Goal: Transaction & Acquisition: Purchase product/service

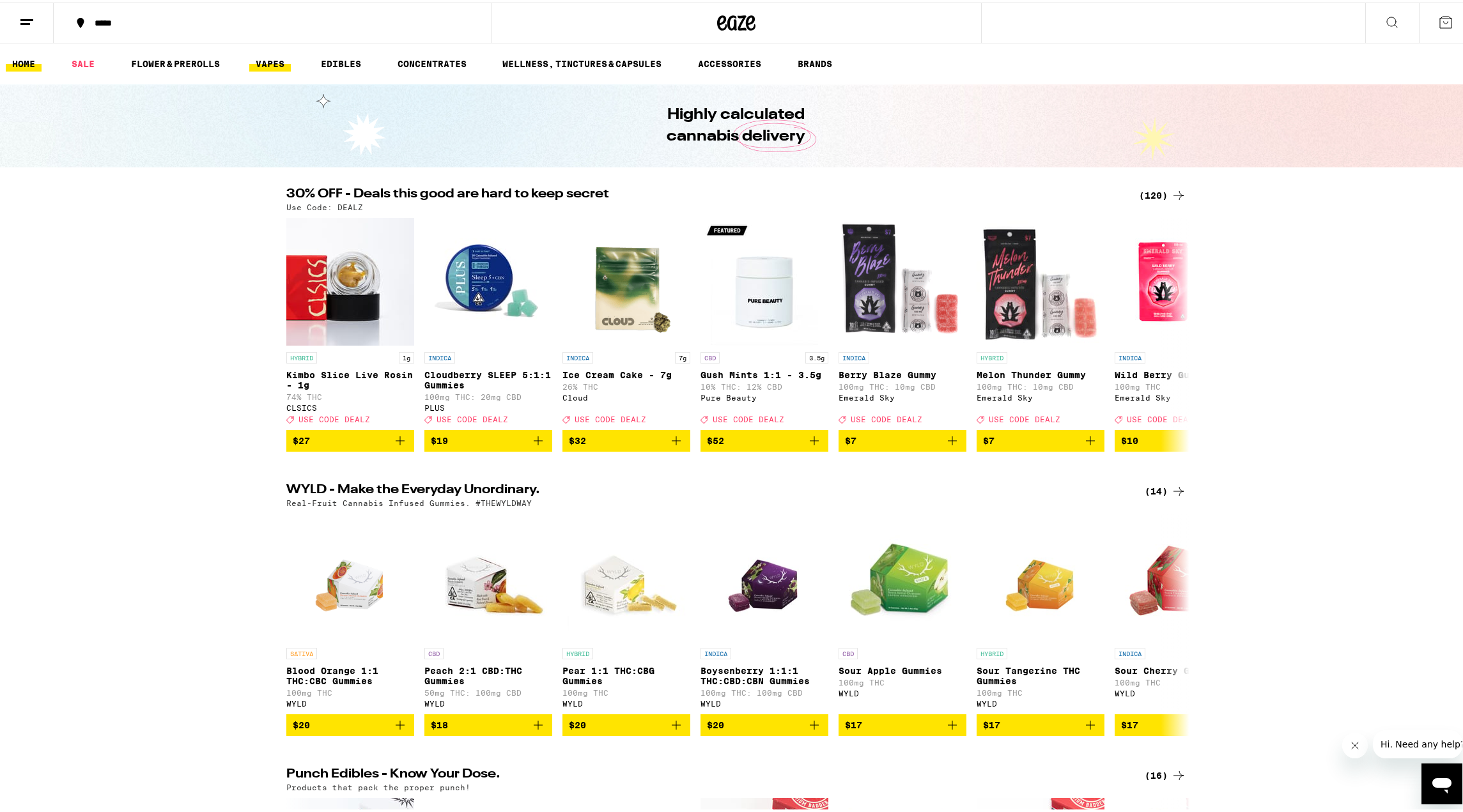
click at [263, 62] on link "VAPES" at bounding box center [270, 62] width 42 height 16
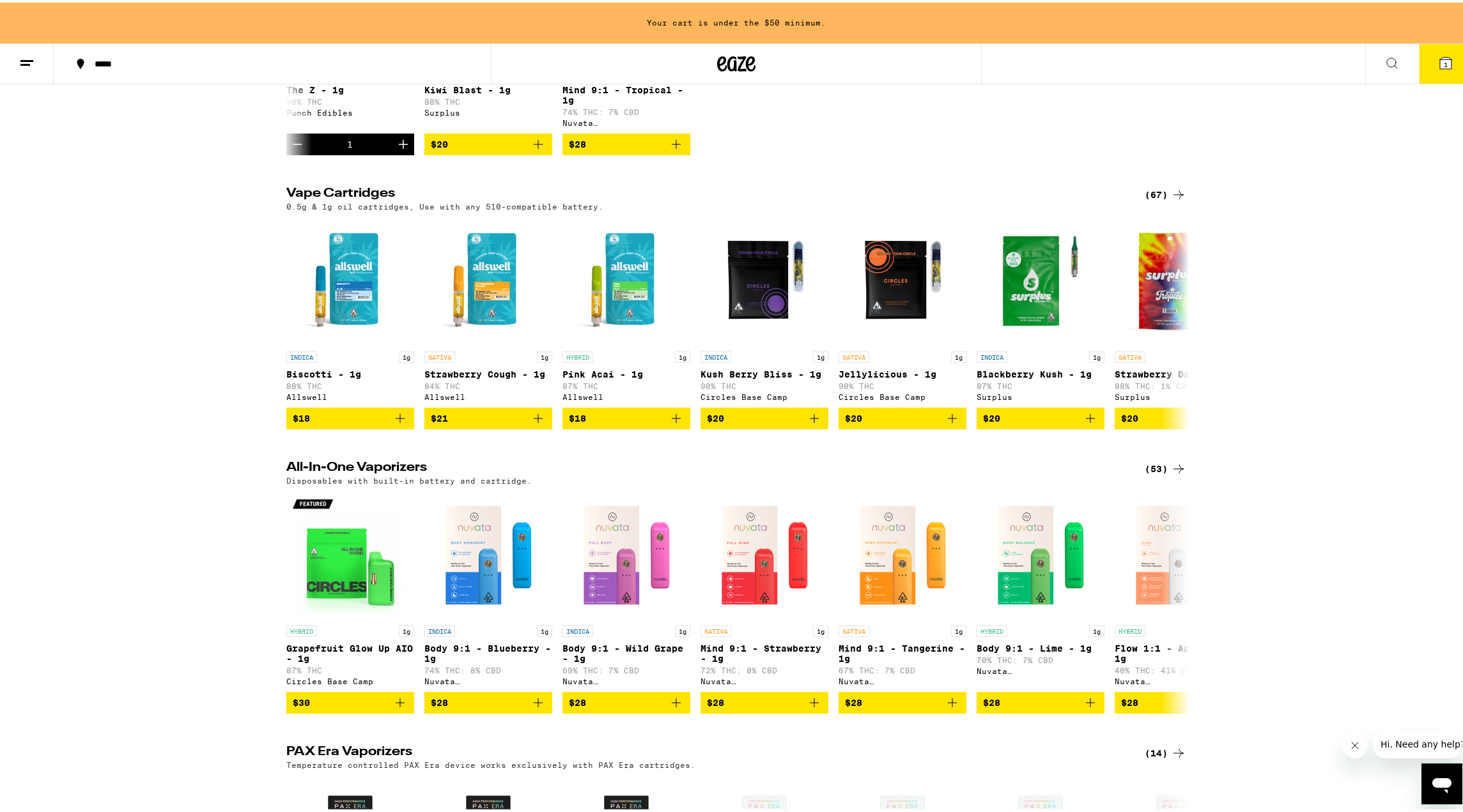
scroll to position [315, 0]
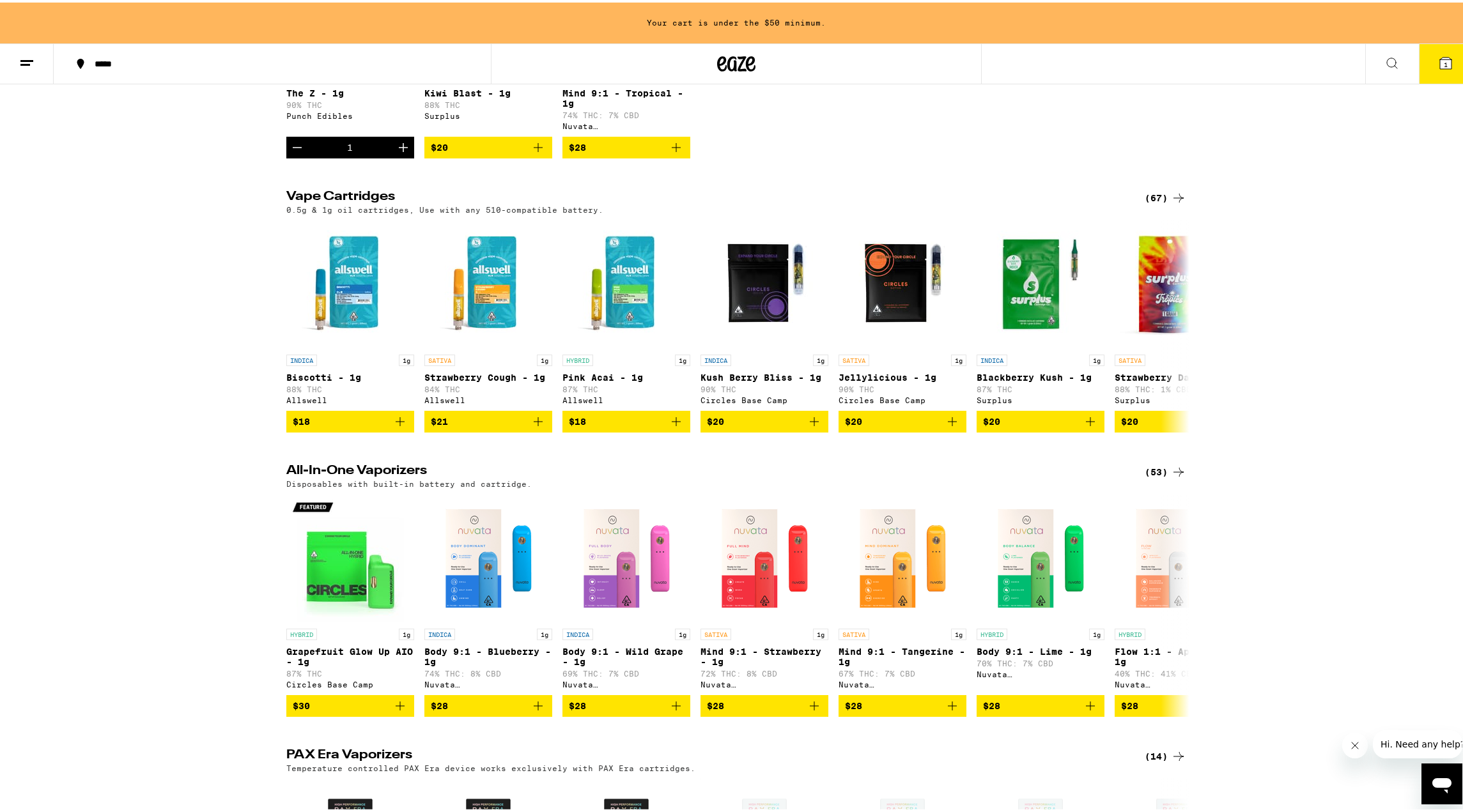
click at [1153, 203] on div "(67)" at bounding box center [1165, 196] width 42 height 16
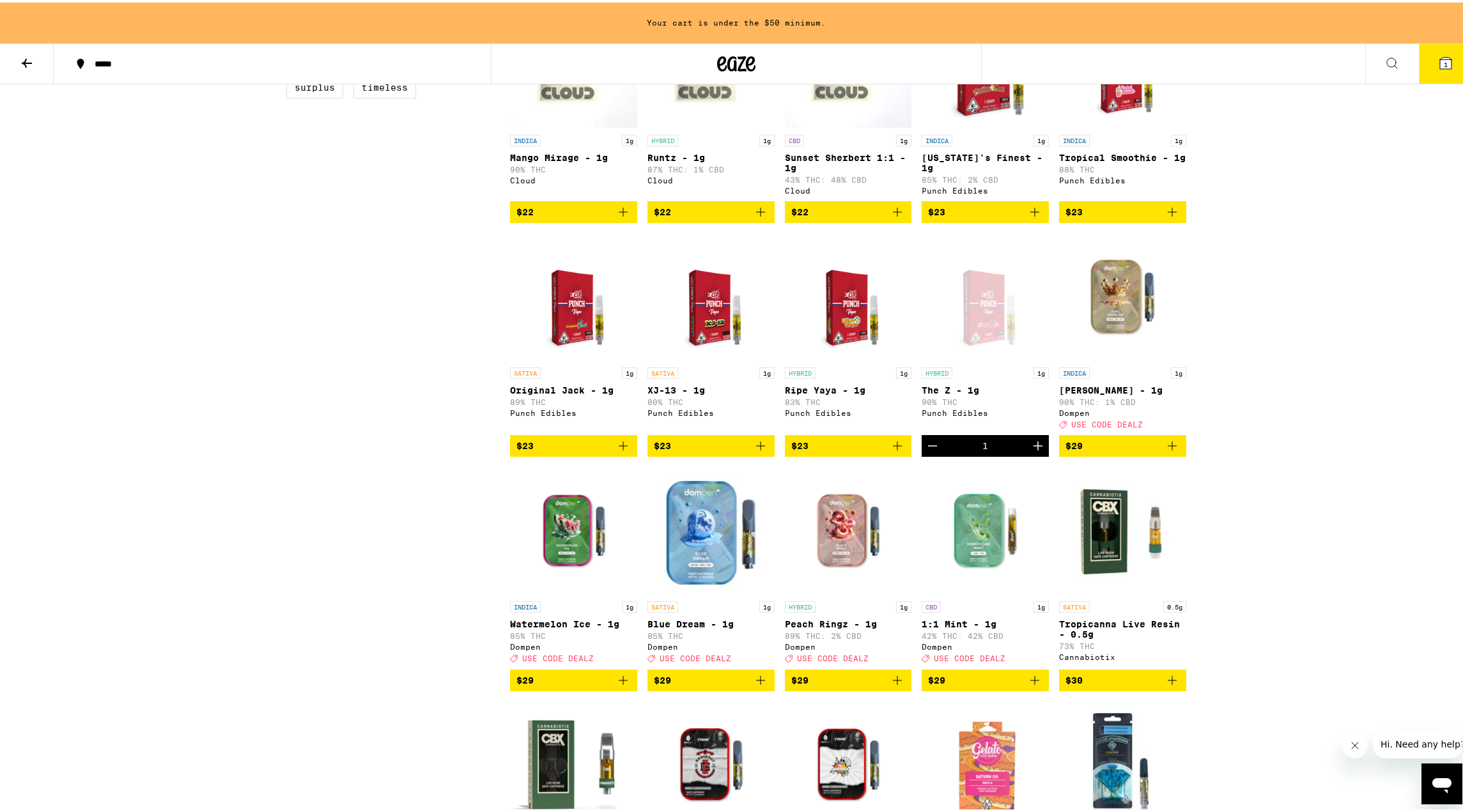
scroll to position [703, 0]
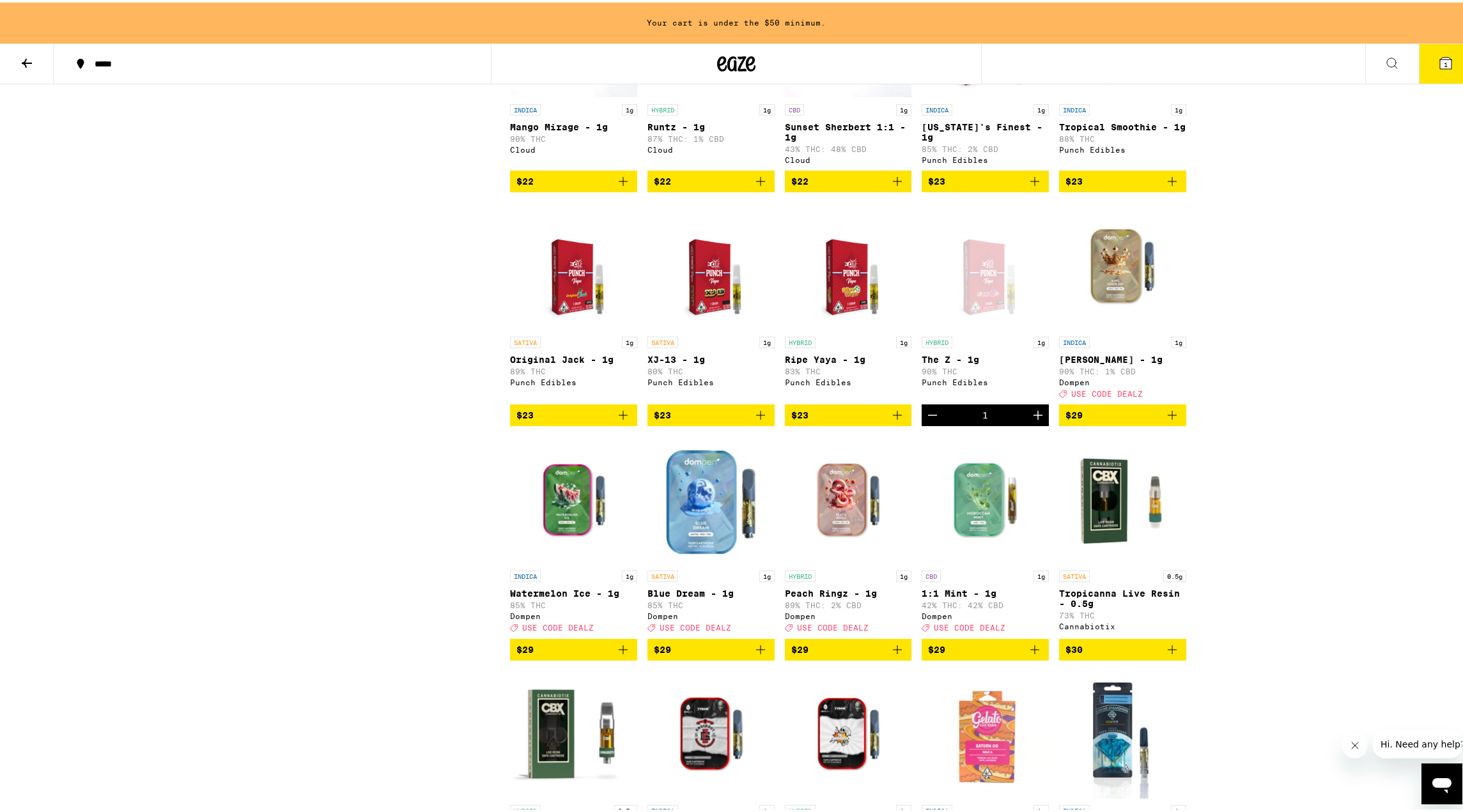
click at [850, 655] on span "$29" at bounding box center [848, 647] width 114 height 16
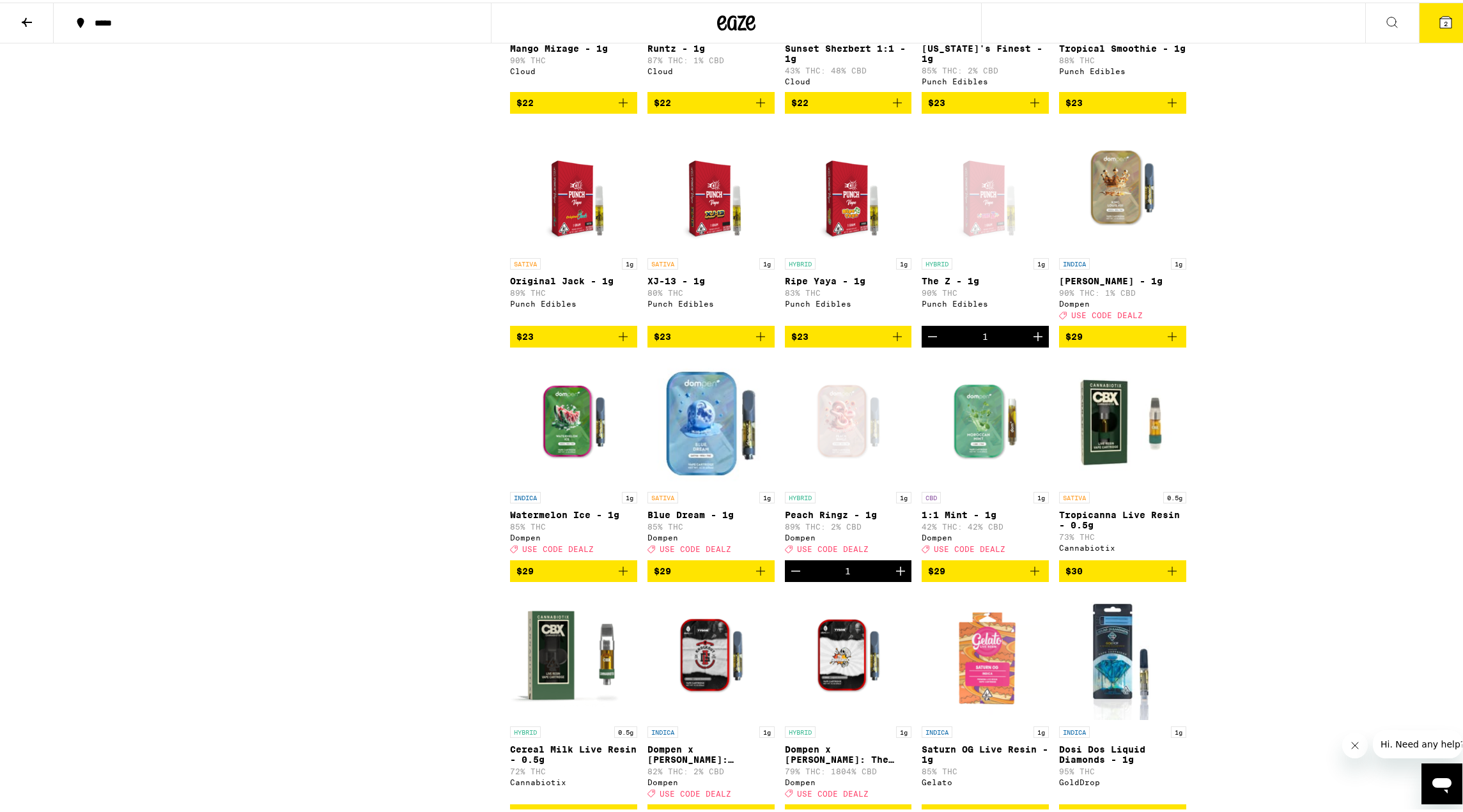
scroll to position [917, 0]
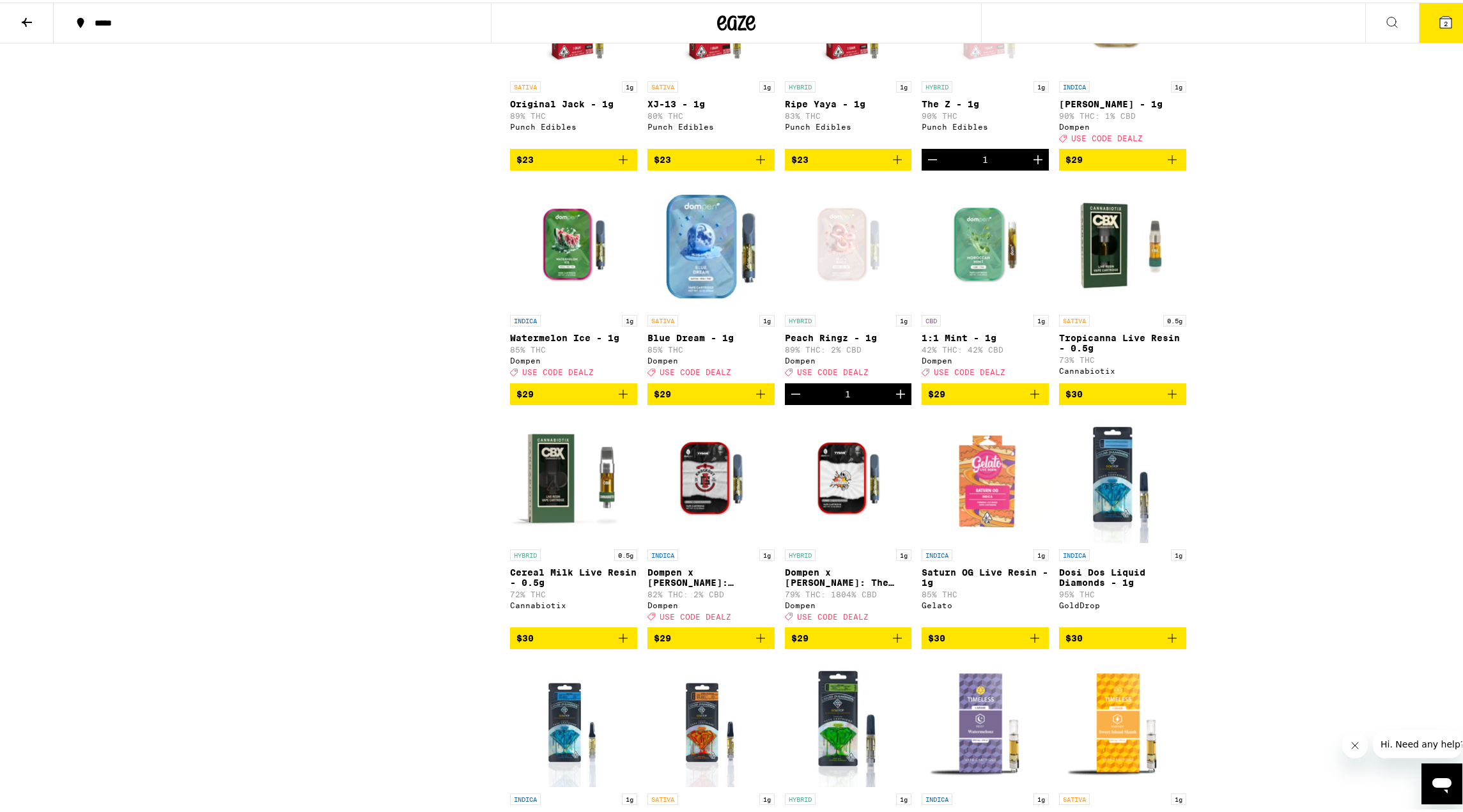
click at [846, 643] on span "$29" at bounding box center [848, 636] width 114 height 16
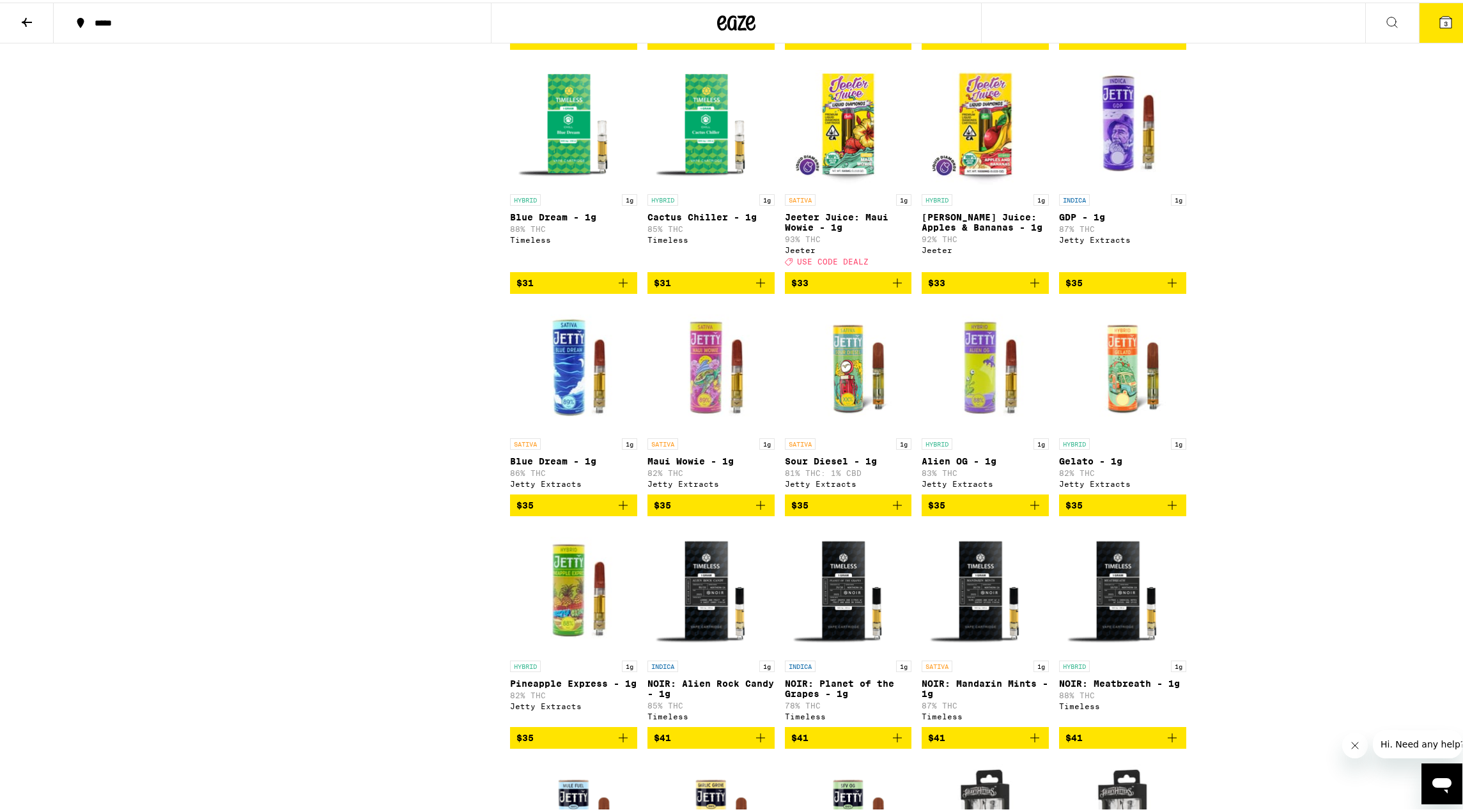
scroll to position [1747, 0]
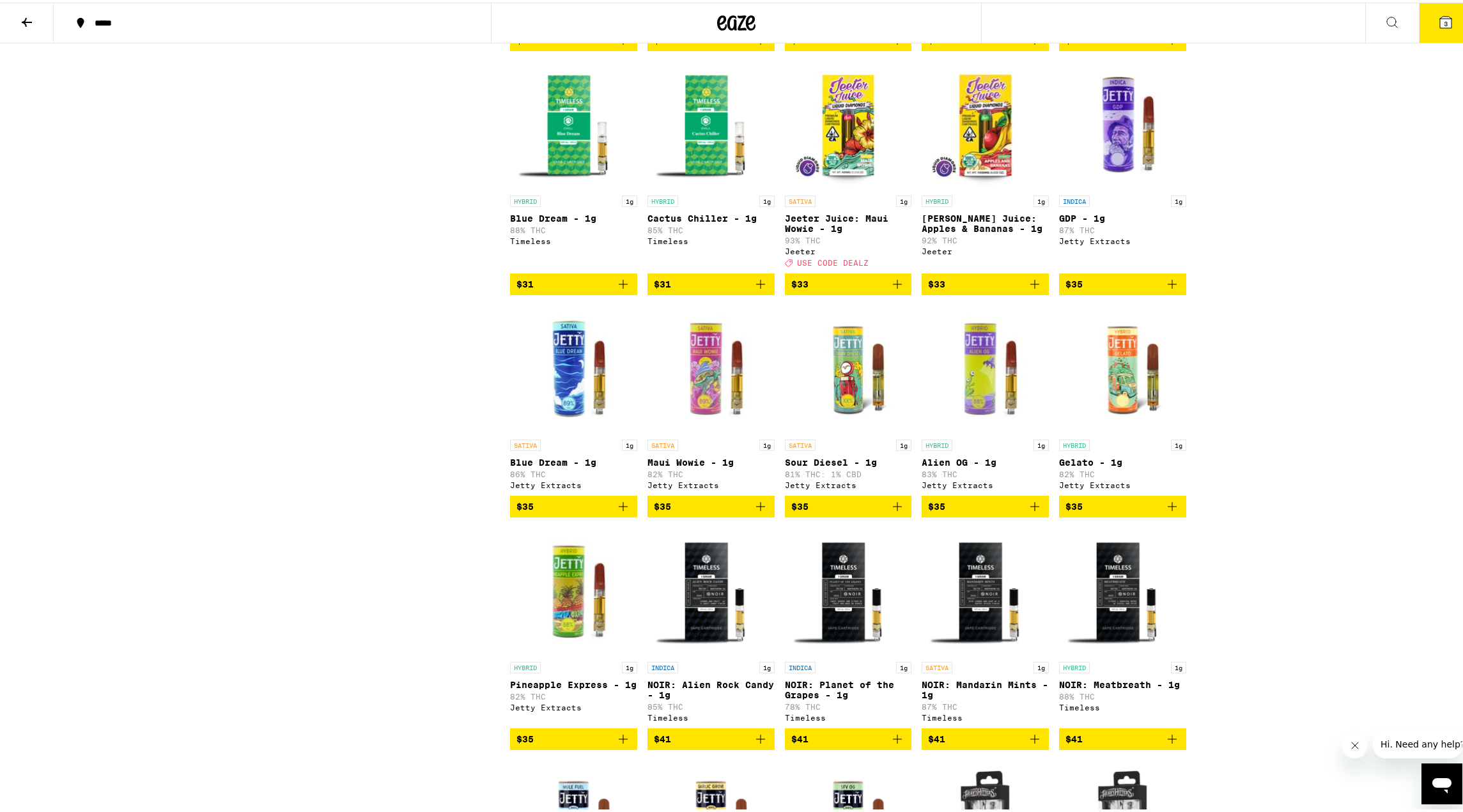
click at [847, 289] on span "$33" at bounding box center [848, 282] width 114 height 16
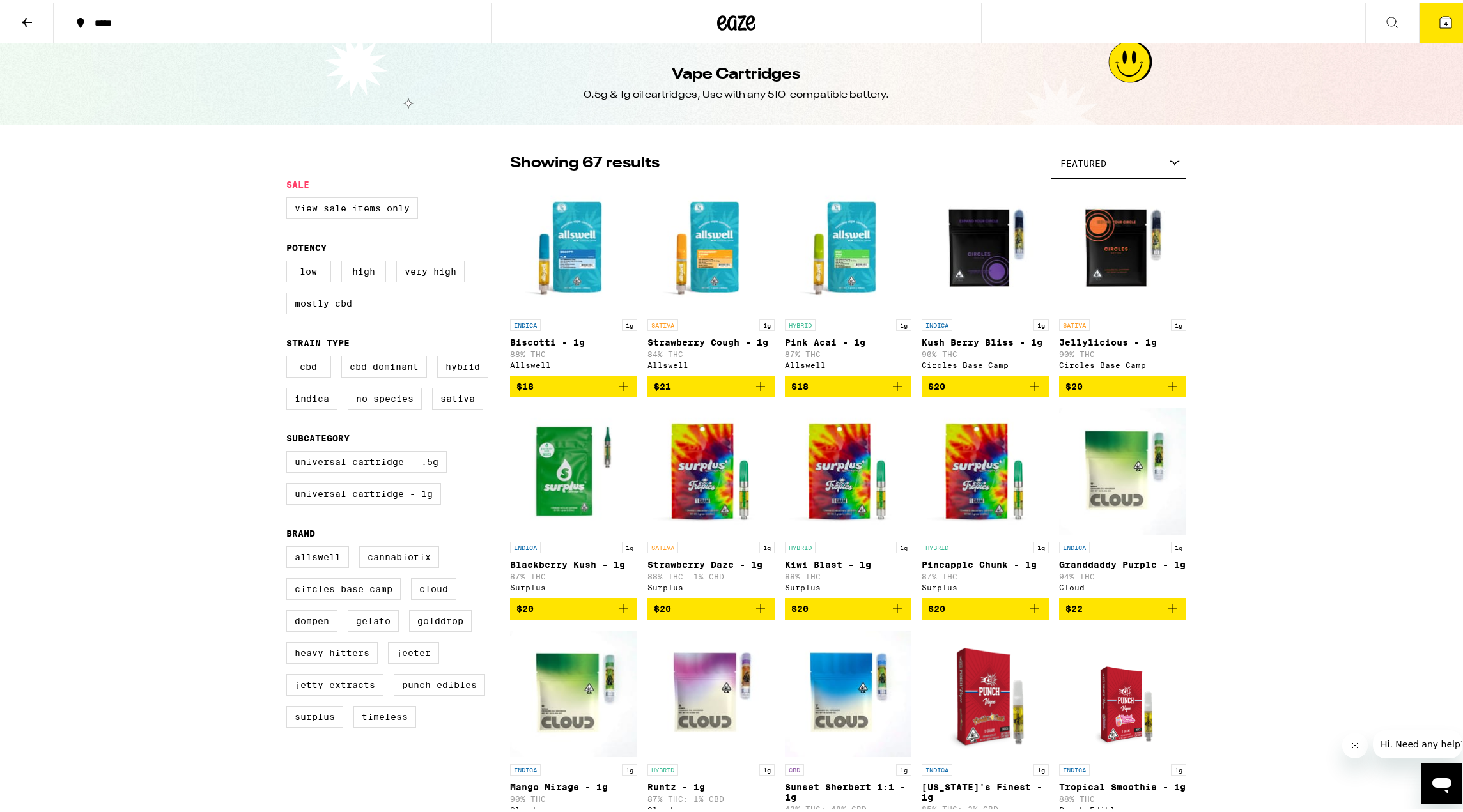
scroll to position [0, 0]
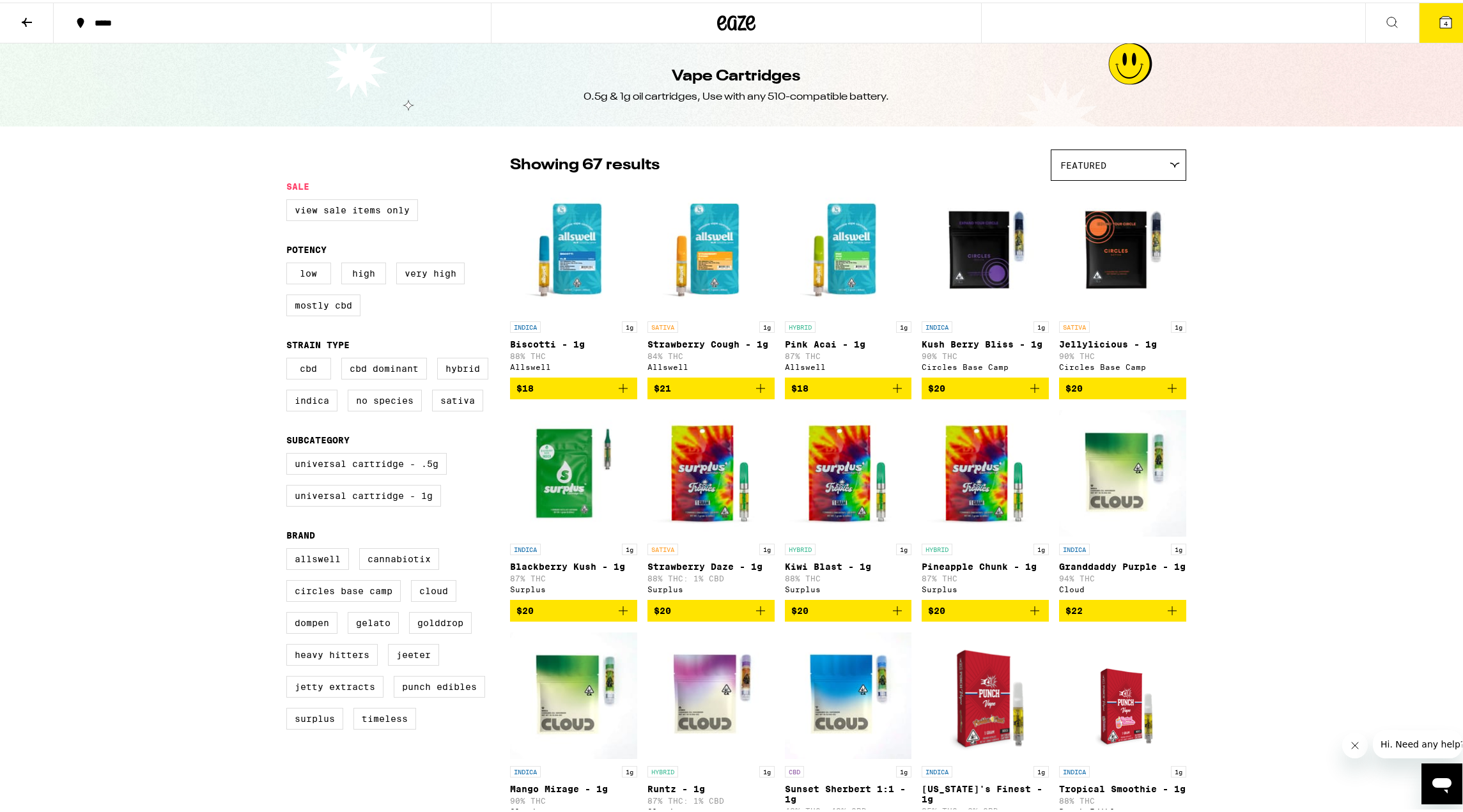
click at [1426, 38] on button "4" at bounding box center [1445, 20] width 54 height 40
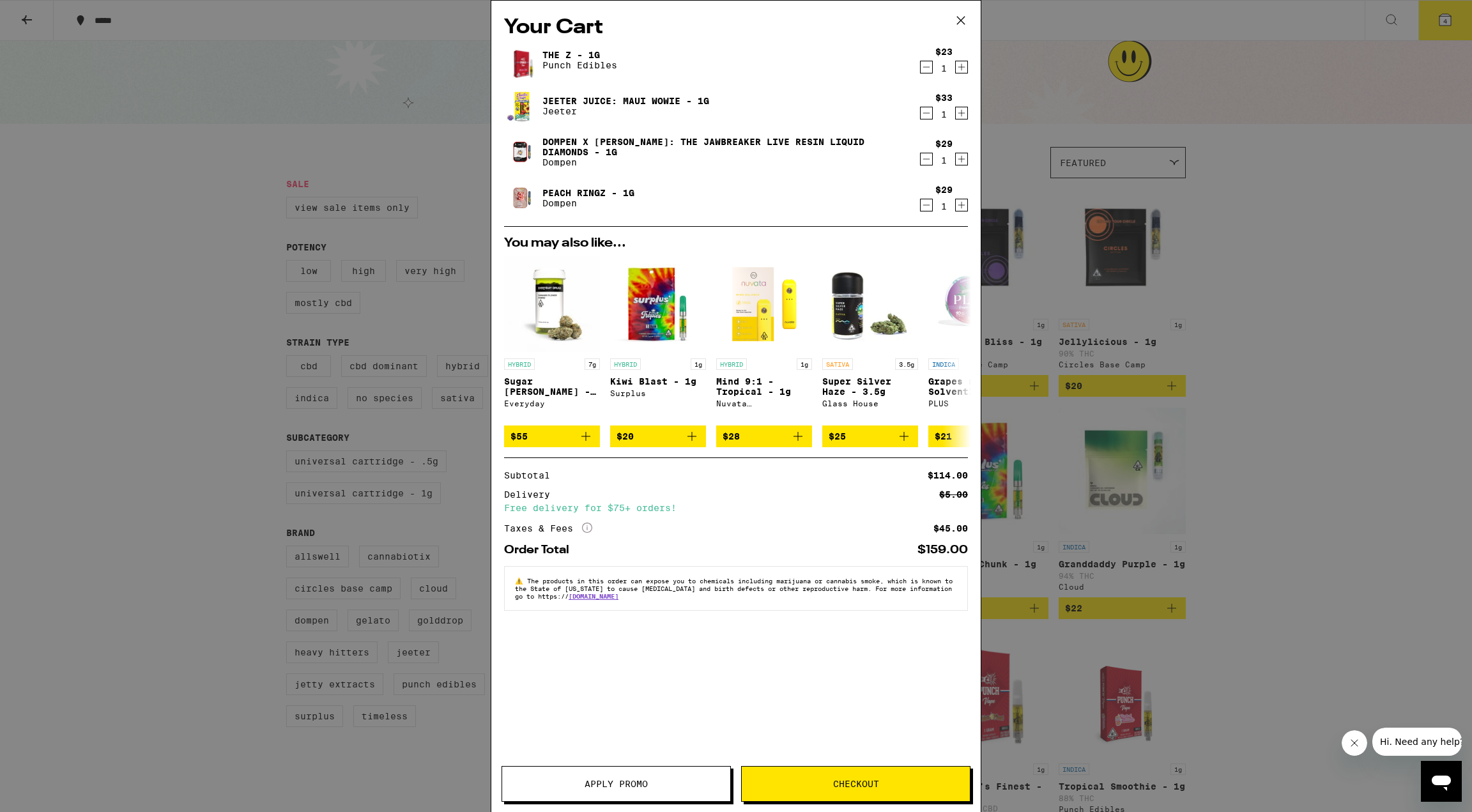
click at [931, 73] on icon "Decrement" at bounding box center [926, 67] width 12 height 16
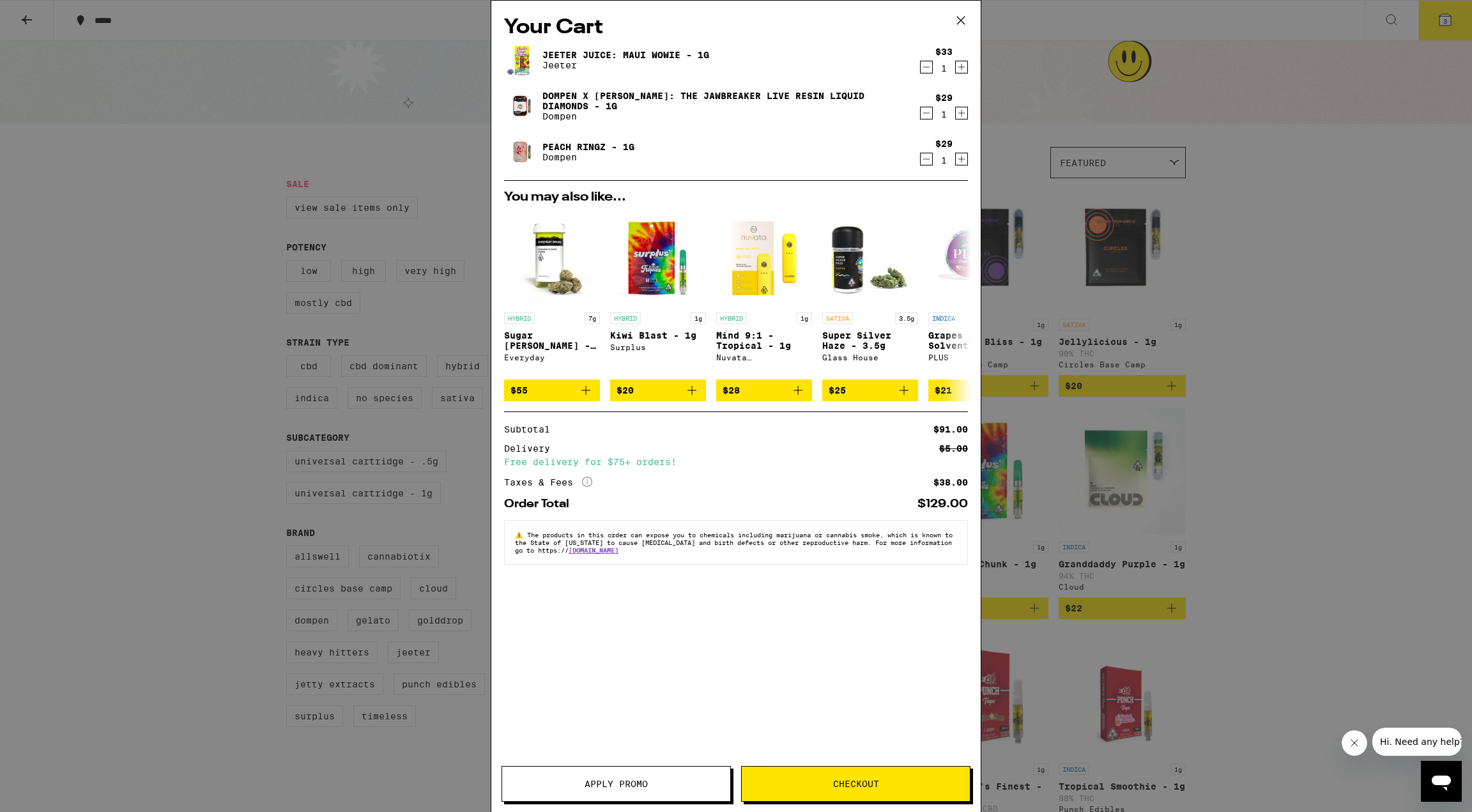
click at [1217, 257] on div "Your Cart [PERSON_NAME] Juice: Maui Wowie - 1g [PERSON_NAME] $33 1 Dompen x Tys…" at bounding box center [736, 406] width 1472 height 812
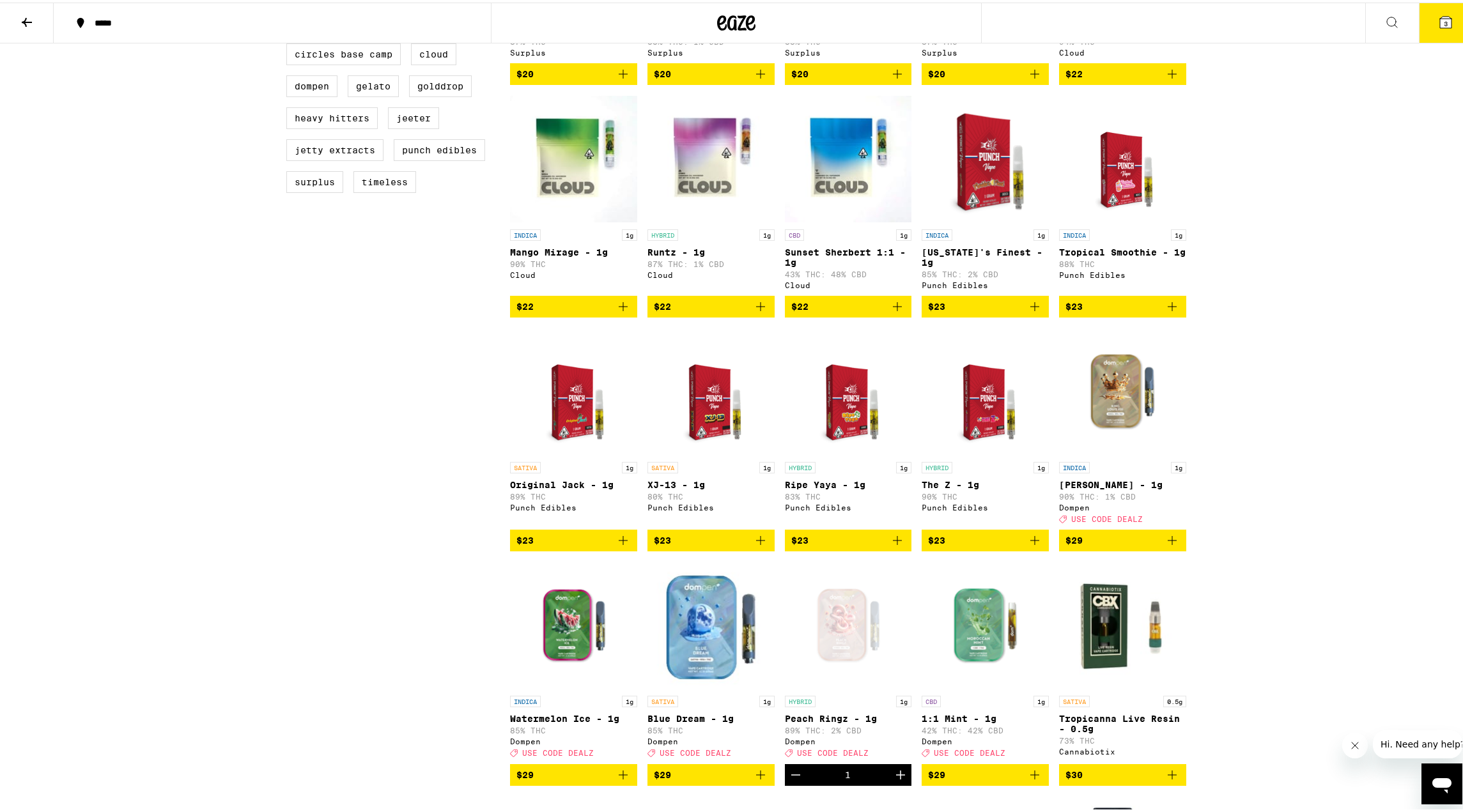
scroll to position [320, 0]
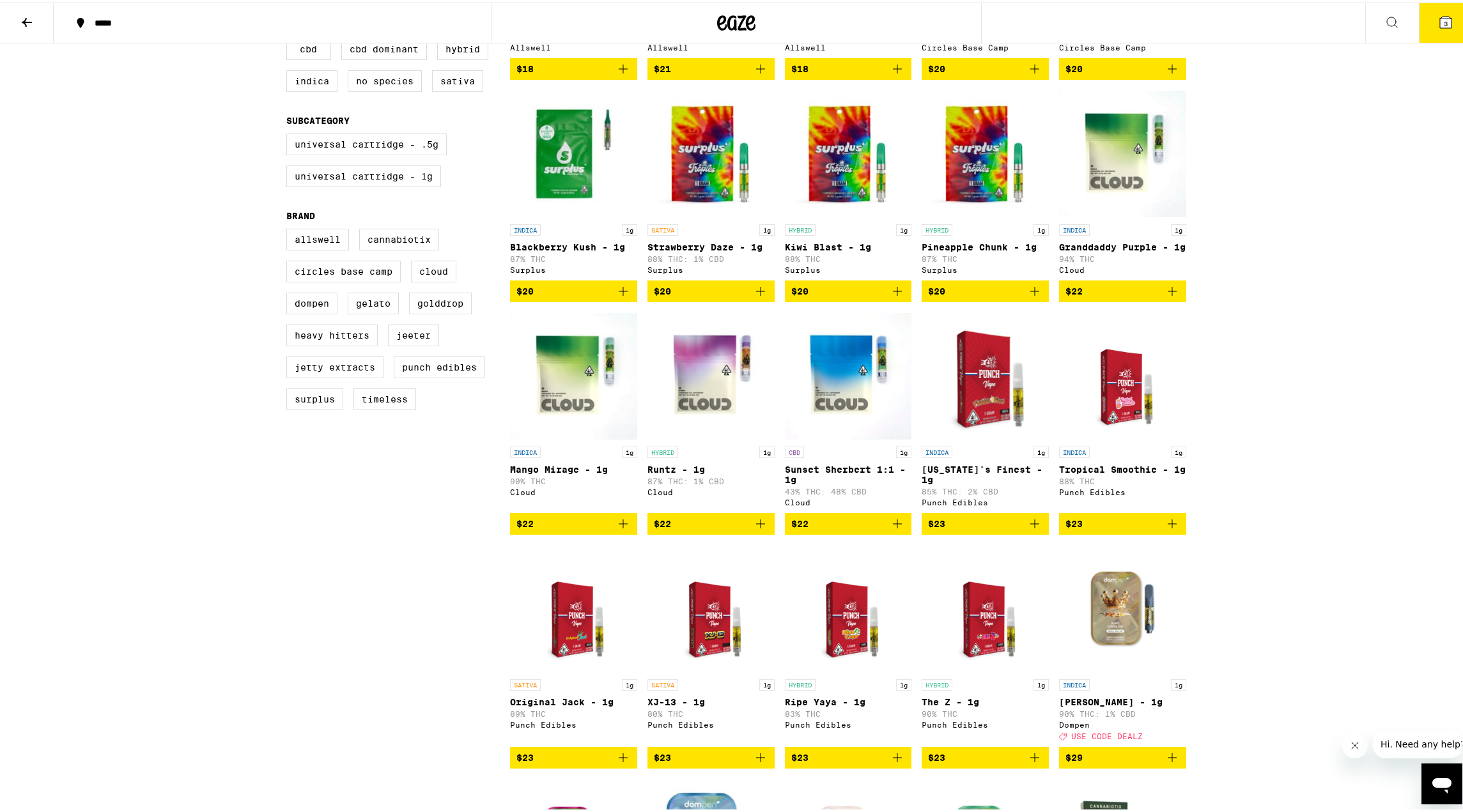
click at [1444, 22] on span "3" at bounding box center [1445, 21] width 4 height 8
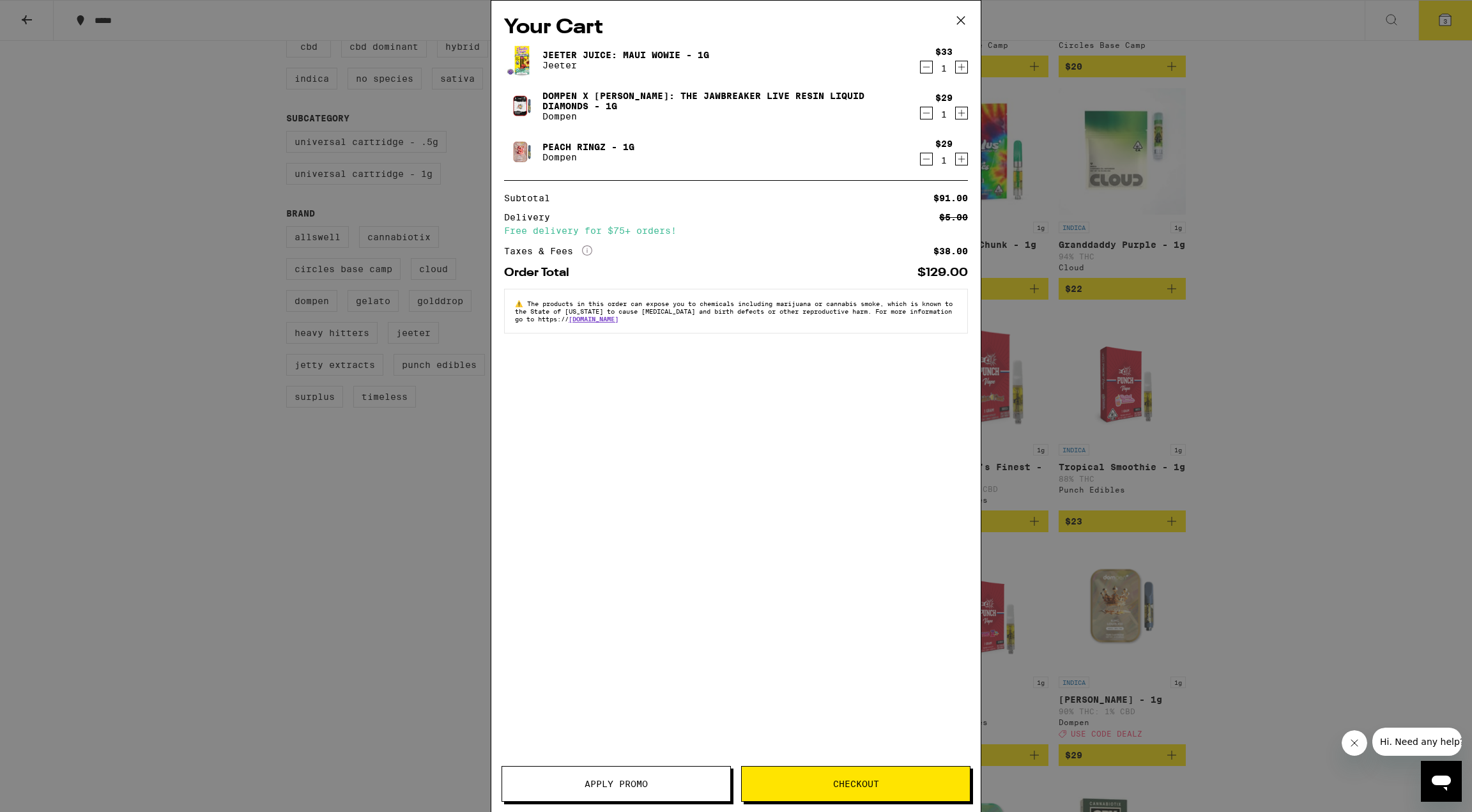
click at [631, 767] on button "Apply Promo" at bounding box center [616, 783] width 229 height 36
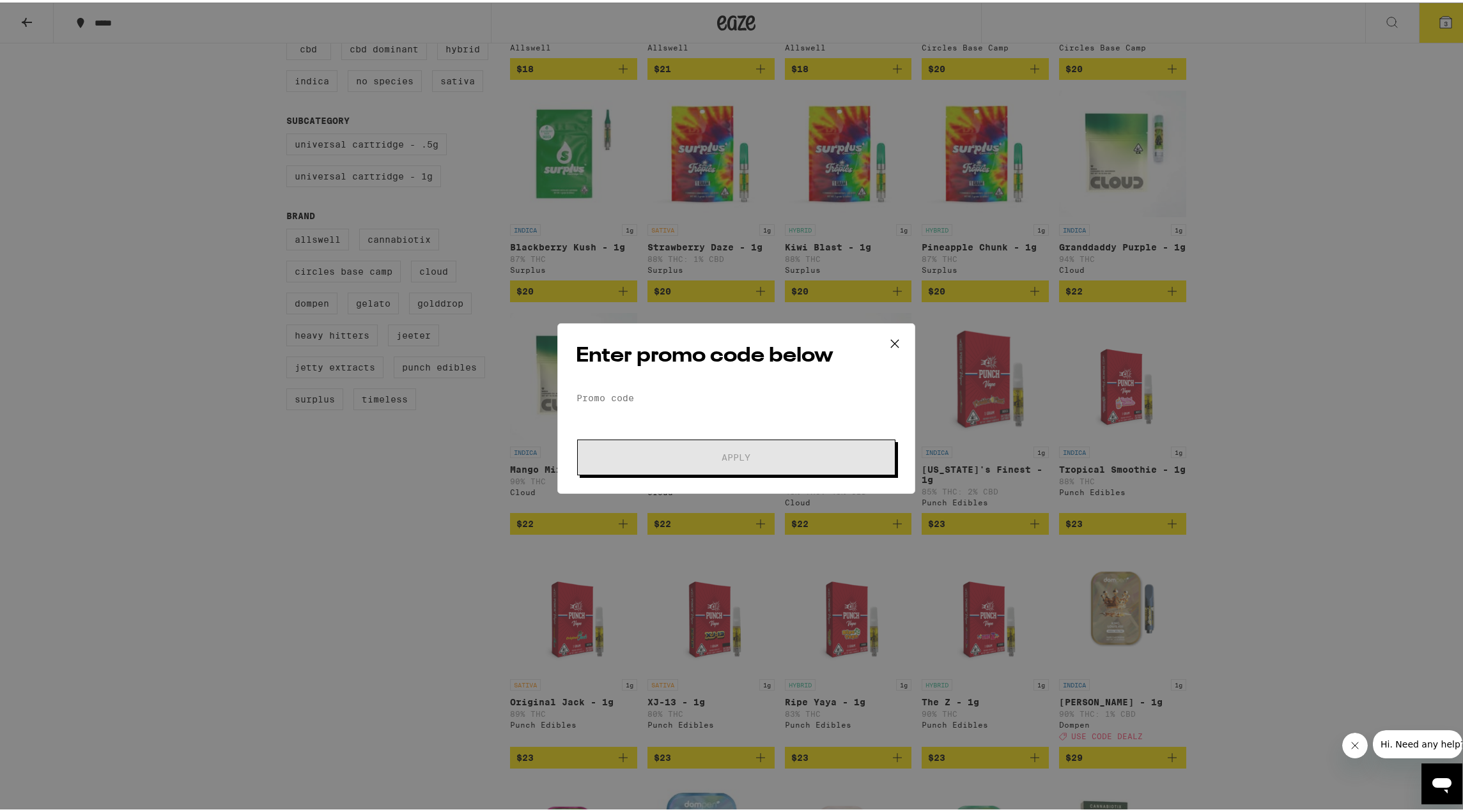
click at [653, 407] on form "Promo Code Apply" at bounding box center [736, 429] width 321 height 87
click at [653, 405] on form "Promo Code Apply" at bounding box center [736, 429] width 321 height 87
click at [659, 400] on input "Promo Code" at bounding box center [736, 396] width 321 height 19
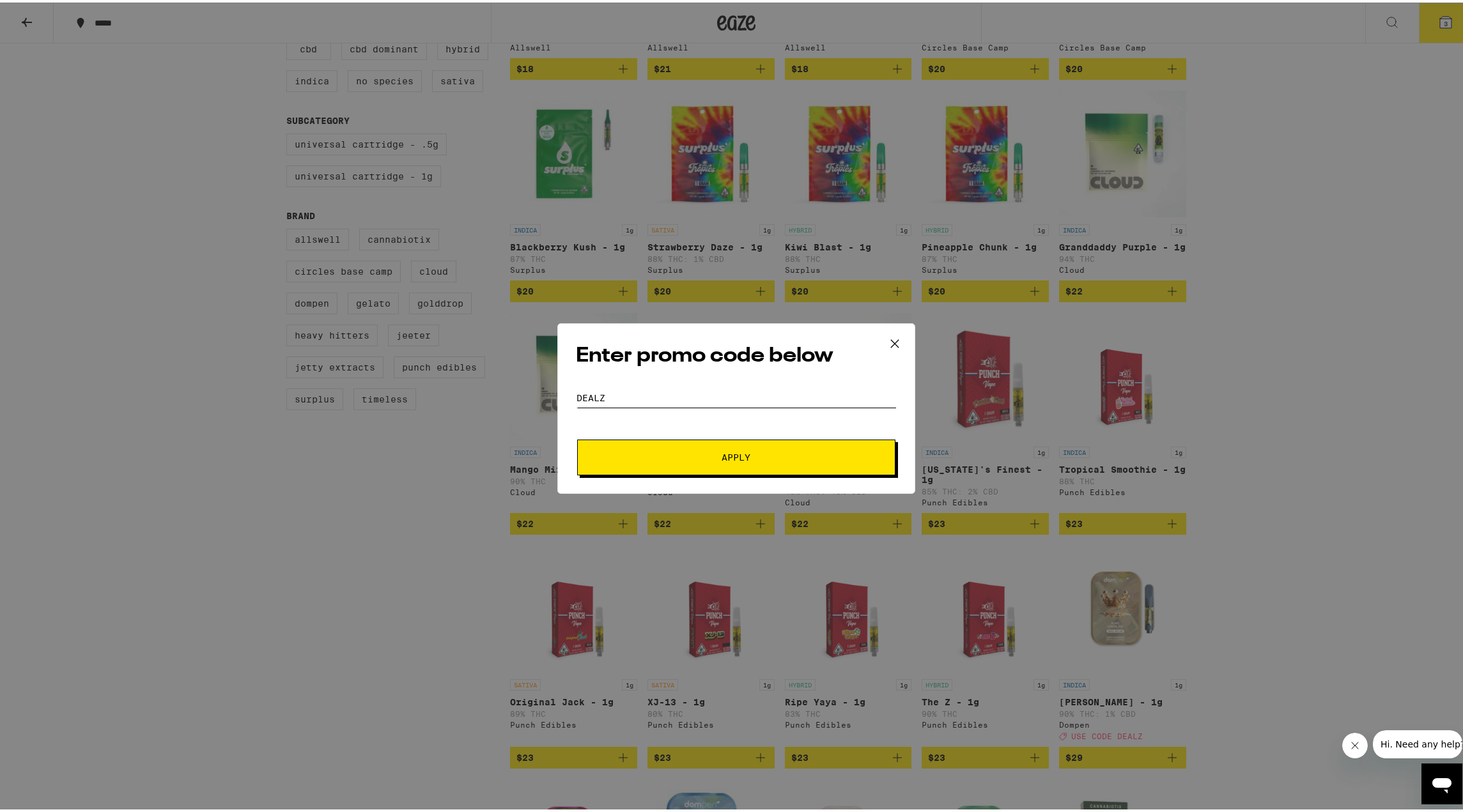
type input "dealz"
click at [577, 437] on button "Apply" at bounding box center [736, 455] width 318 height 36
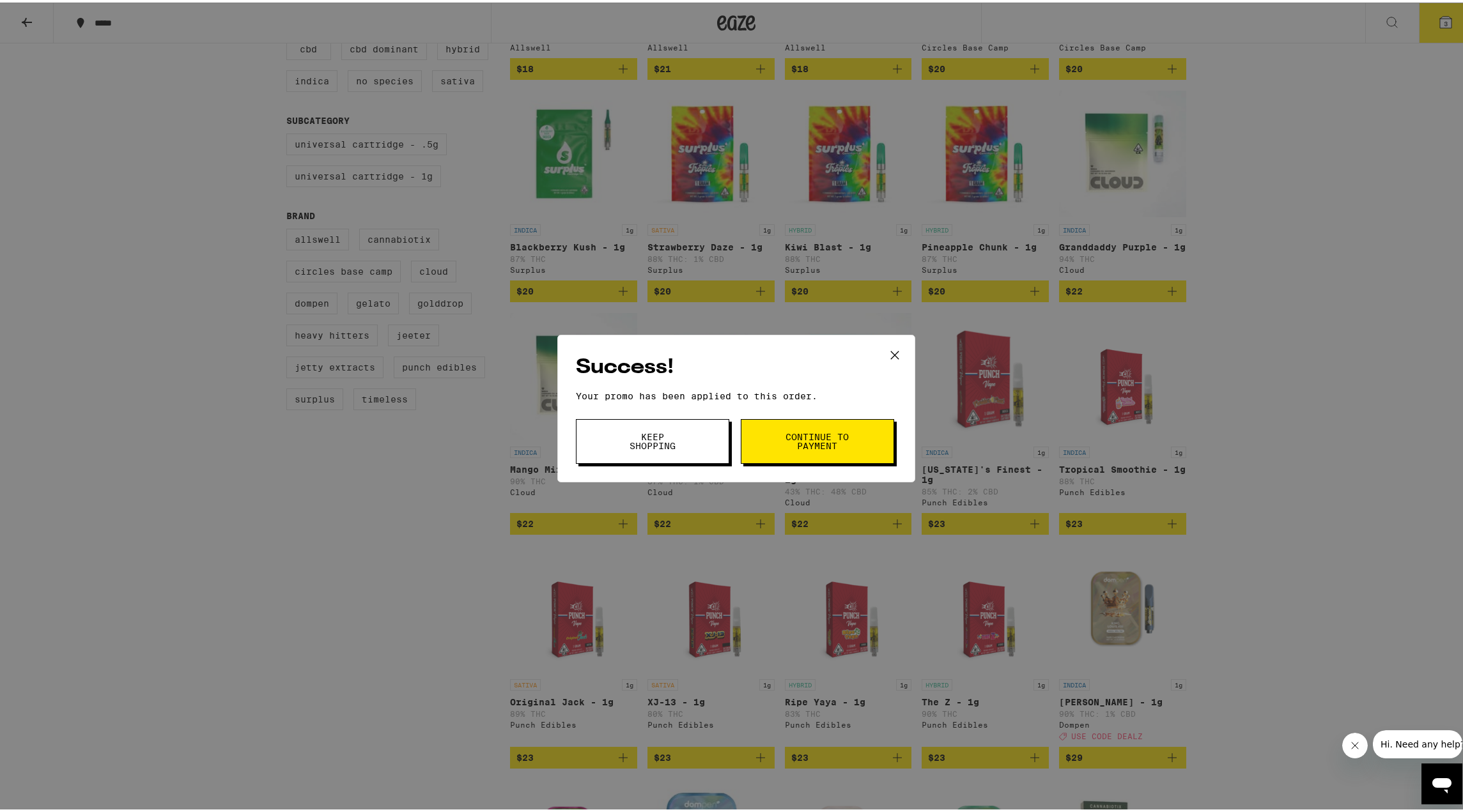
click at [807, 438] on span "Continue to payment" at bounding box center [818, 439] width 65 height 18
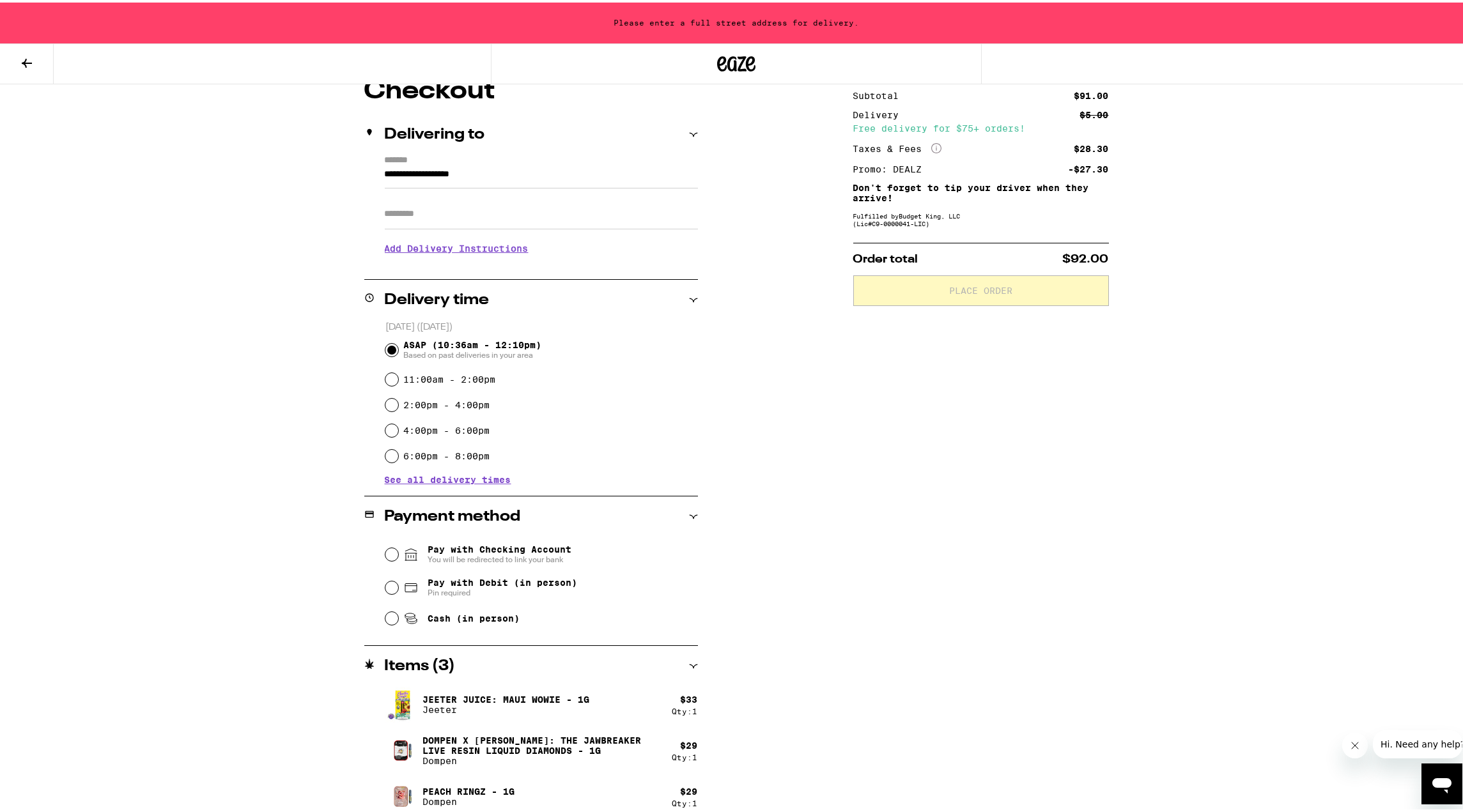
scroll to position [128, 0]
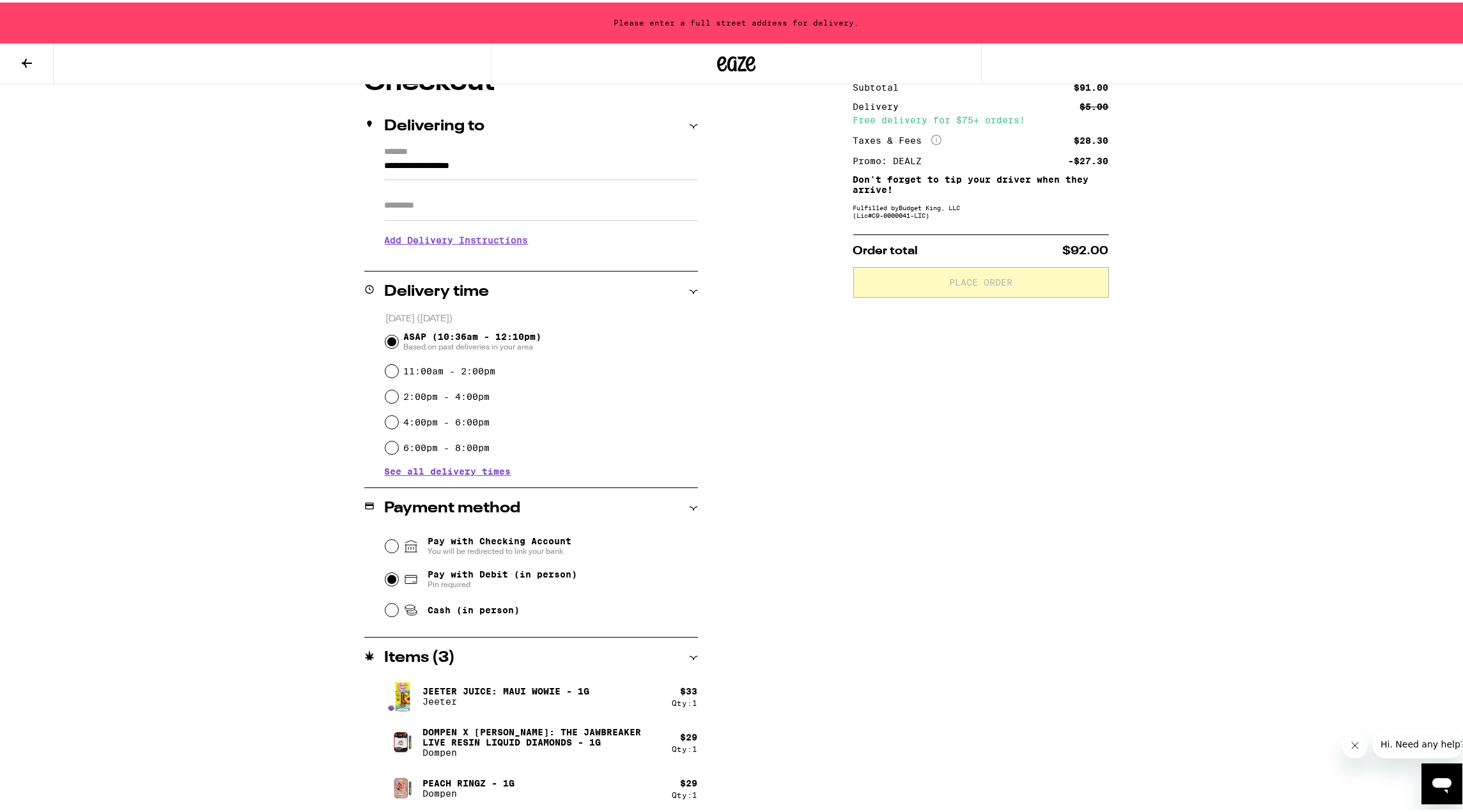
click at [386, 576] on input "Pay with Debit (in person) Pin required" at bounding box center [392, 577] width 13 height 13
radio input "true"
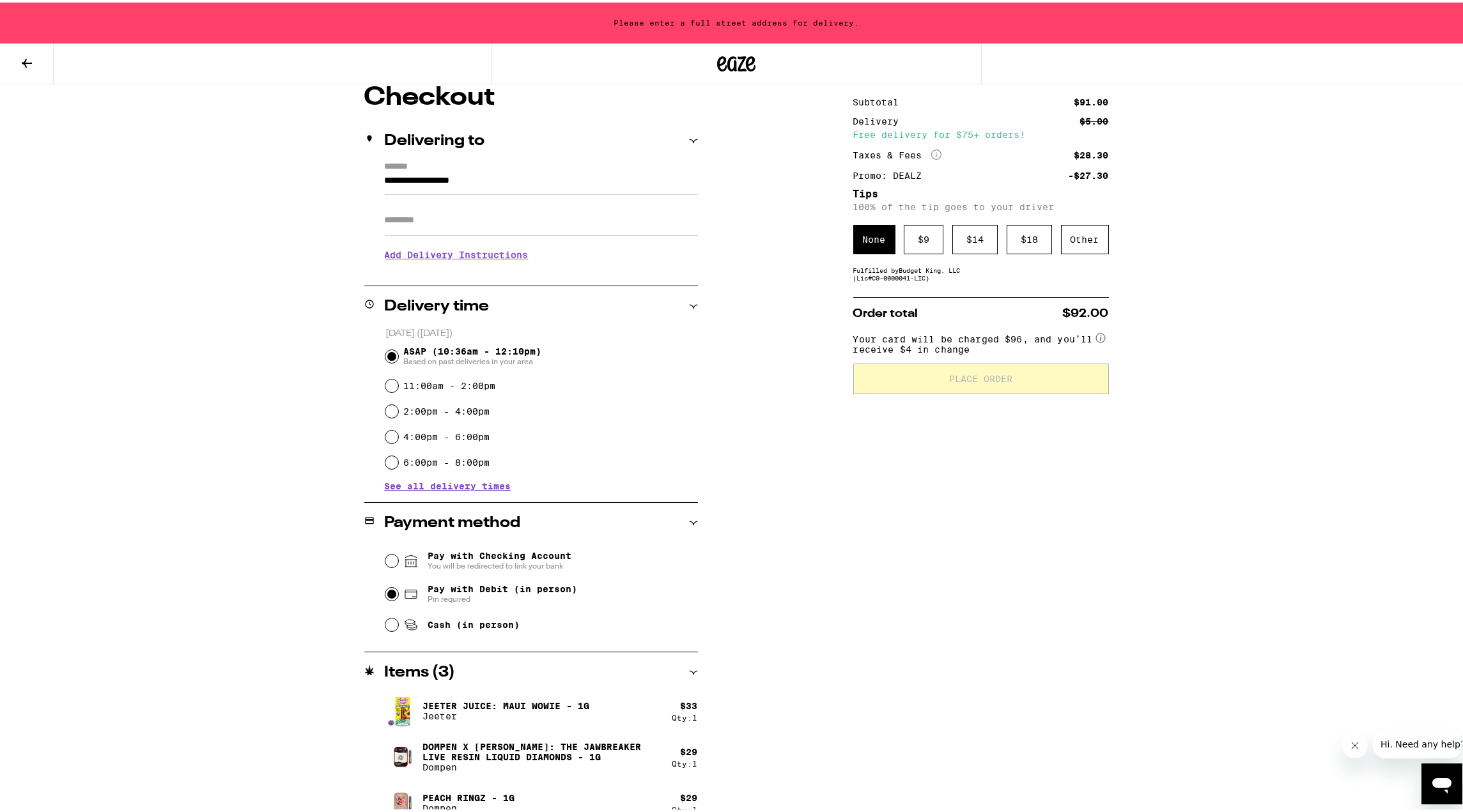
scroll to position [0, 0]
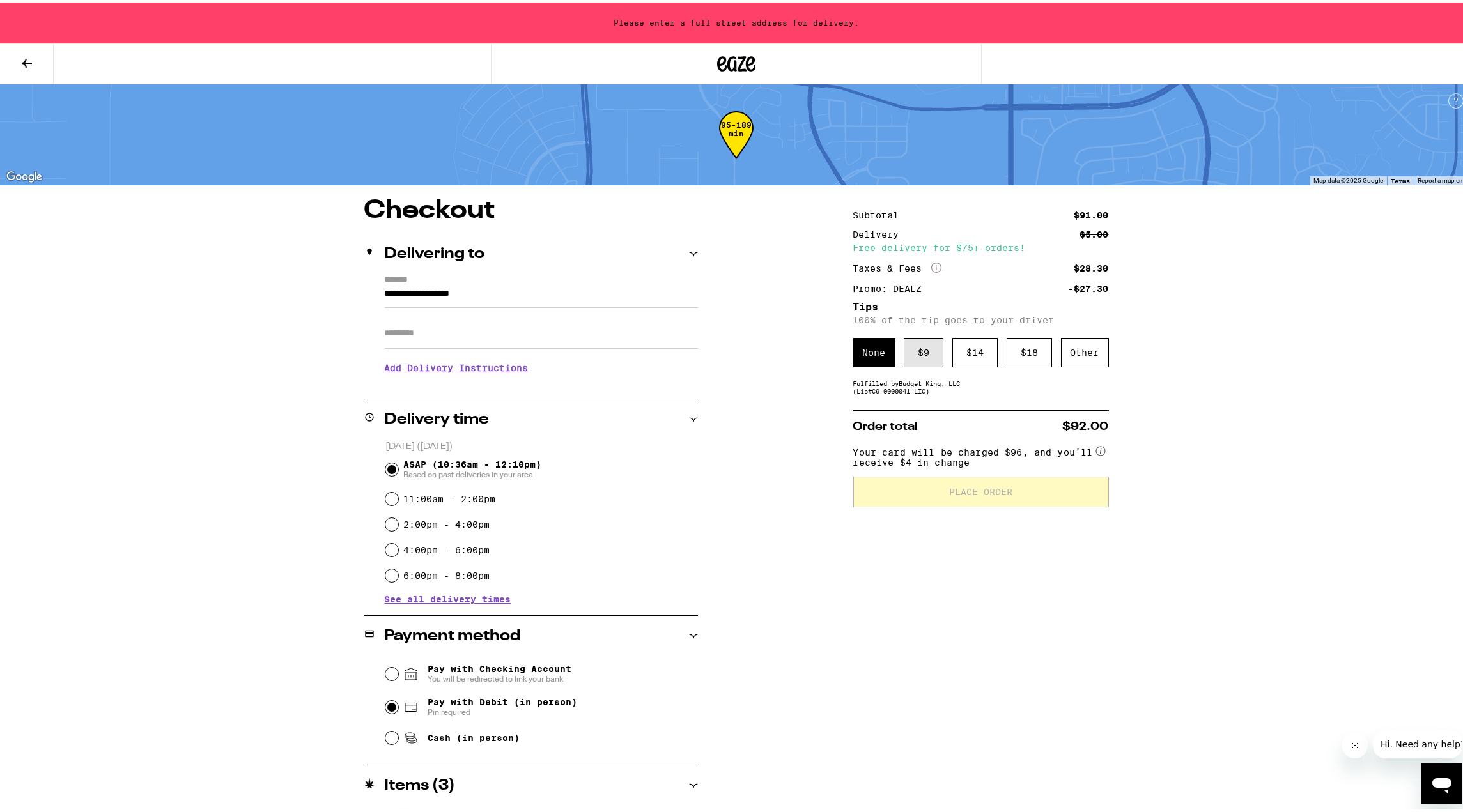
click at [920, 357] on div "$ 9" at bounding box center [923, 349] width 40 height 29
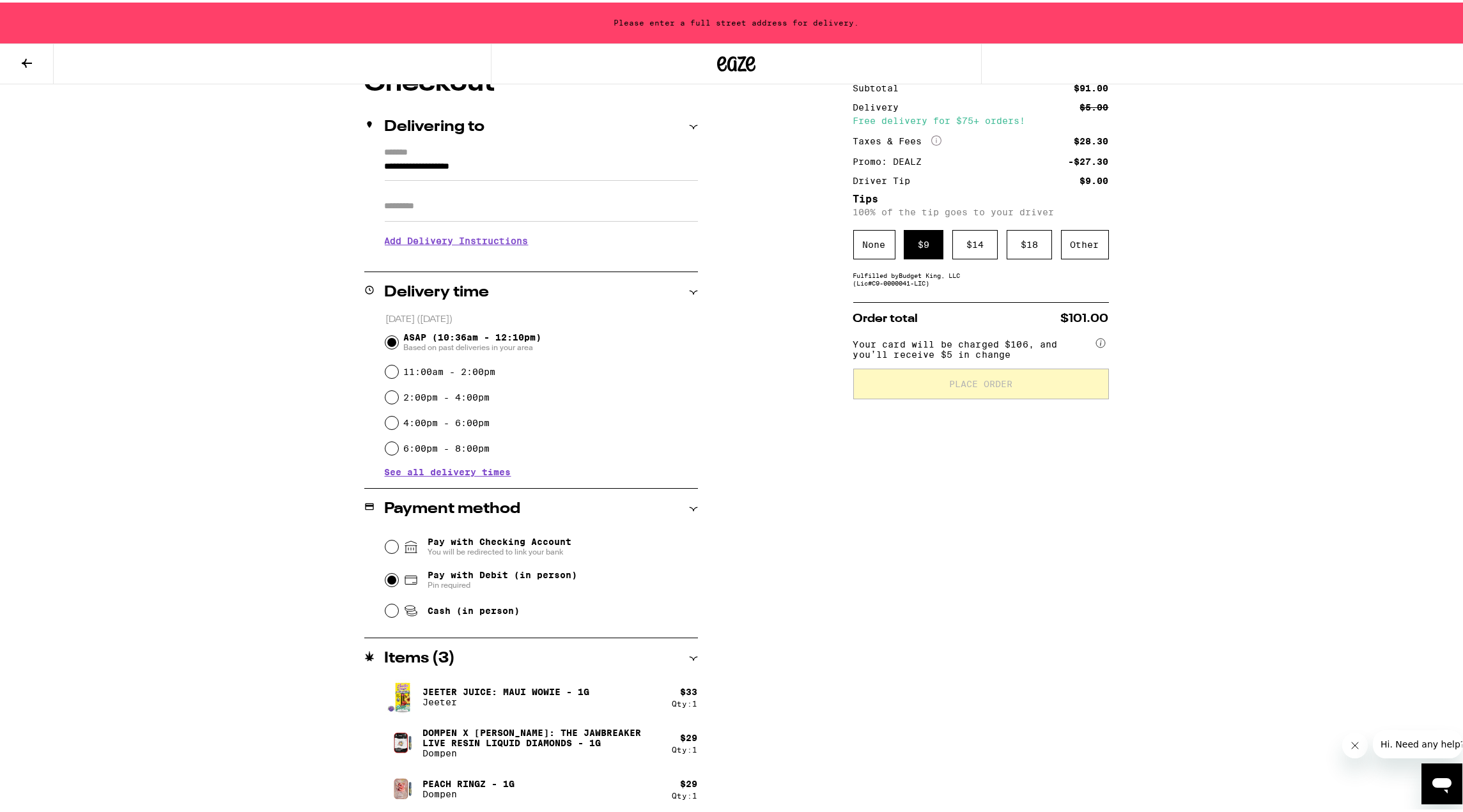
scroll to position [131, 0]
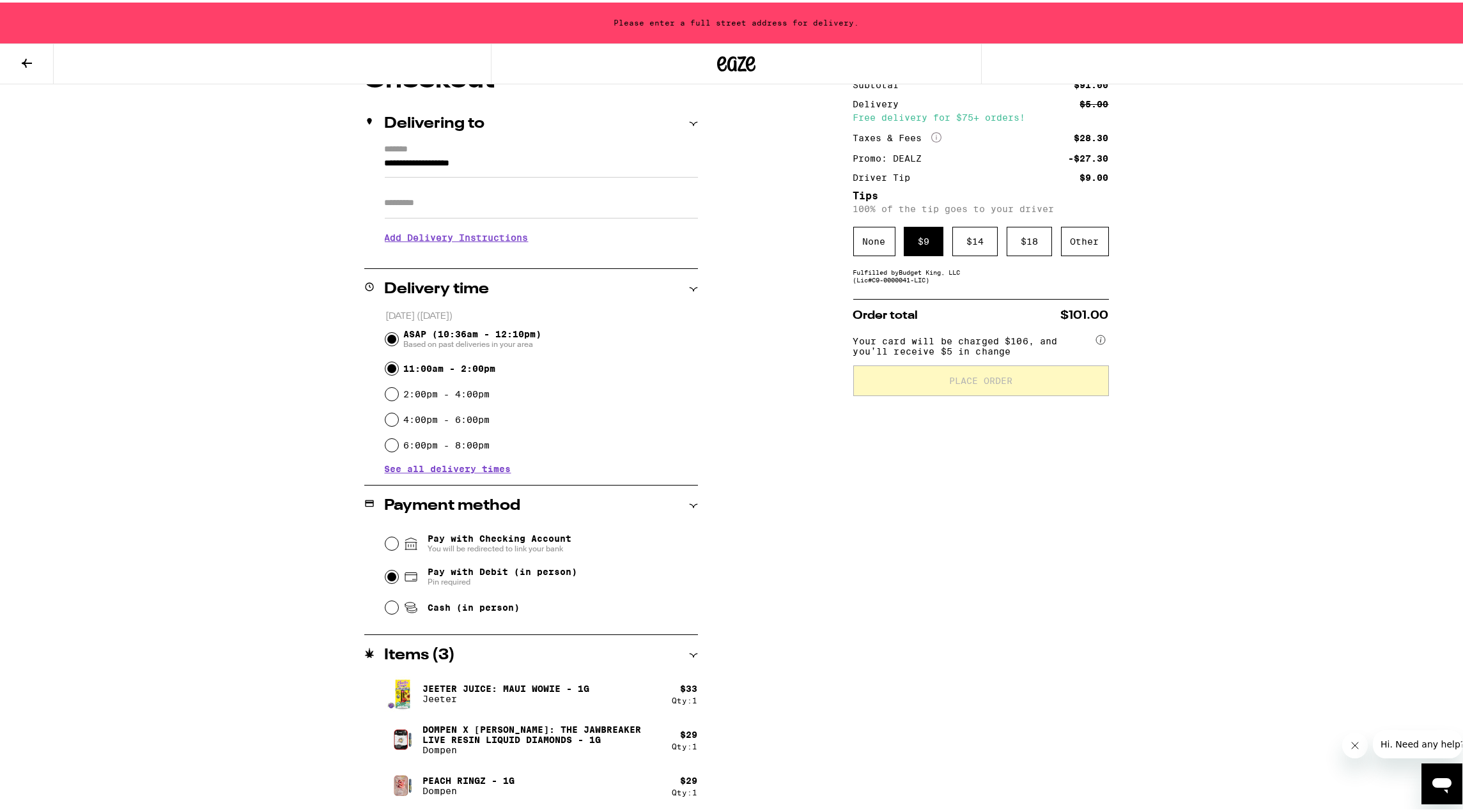
click at [393, 366] on input "11:00am - 2:00pm" at bounding box center [392, 366] width 13 height 13
radio input "true"
click at [392, 335] on input "ASAP (10:36am - 12:10pm) Based on past deliveries in your area" at bounding box center [392, 336] width 13 height 13
radio input "true"
click at [435, 243] on h3 "Add Delivery Instructions" at bounding box center [541, 235] width 313 height 29
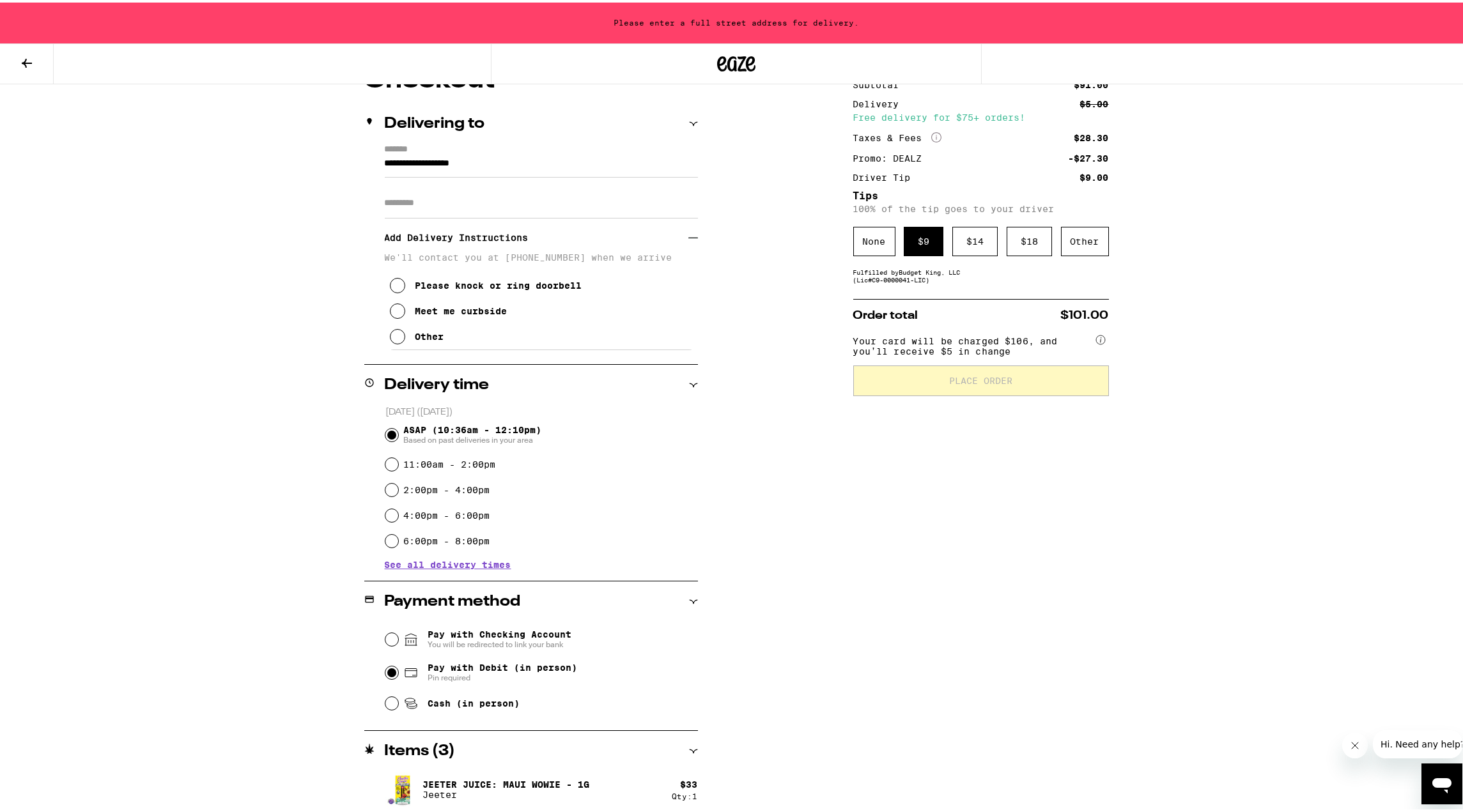
click at [454, 190] on input "Apt/Suite" at bounding box center [541, 200] width 313 height 31
click at [460, 151] on label "*******" at bounding box center [541, 147] width 313 height 12
click at [460, 153] on input "**********" at bounding box center [541, 164] width 313 height 21
click at [456, 168] on input "**********" at bounding box center [541, 164] width 313 height 21
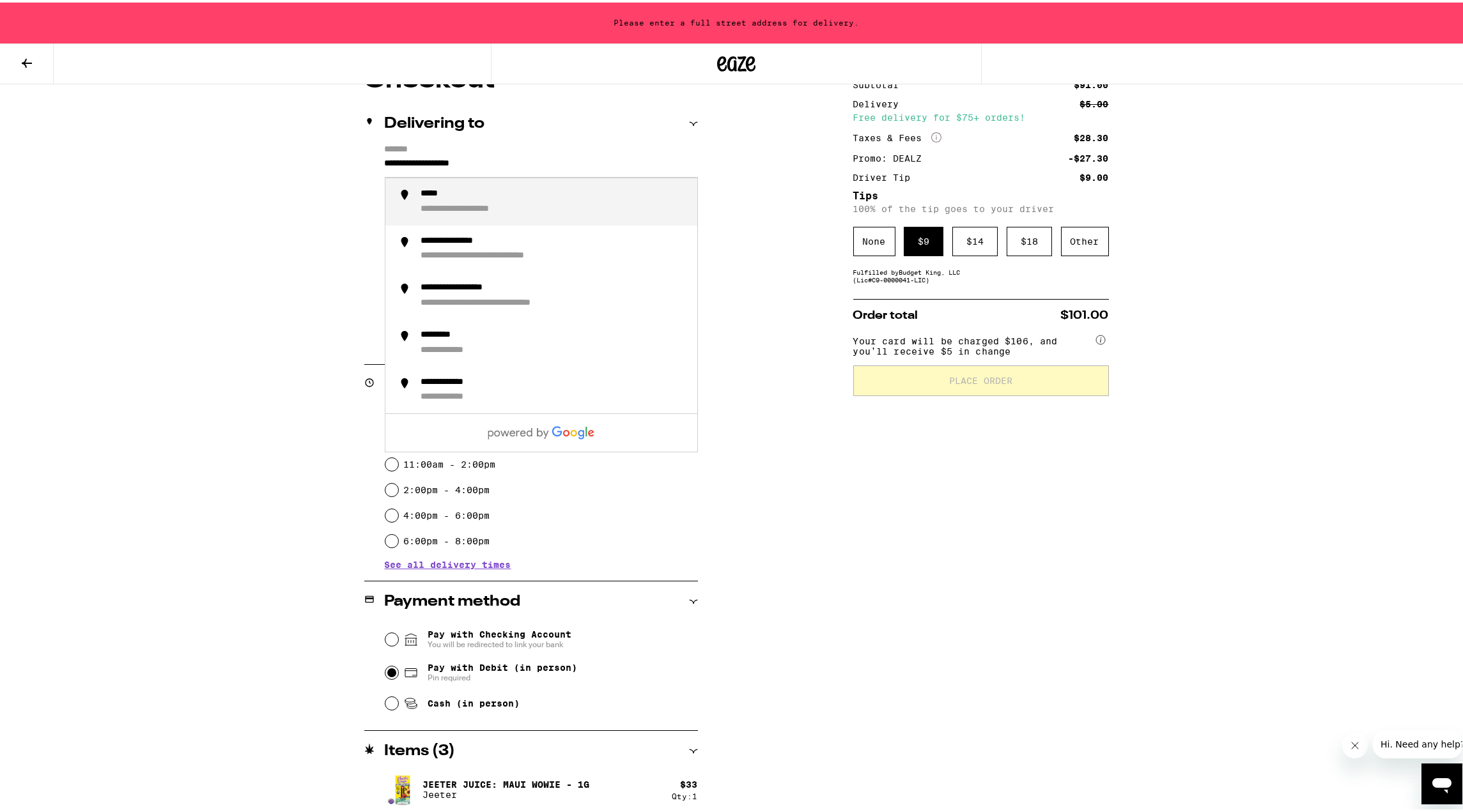
click at [385, 161] on input "**********" at bounding box center [541, 164] width 313 height 21
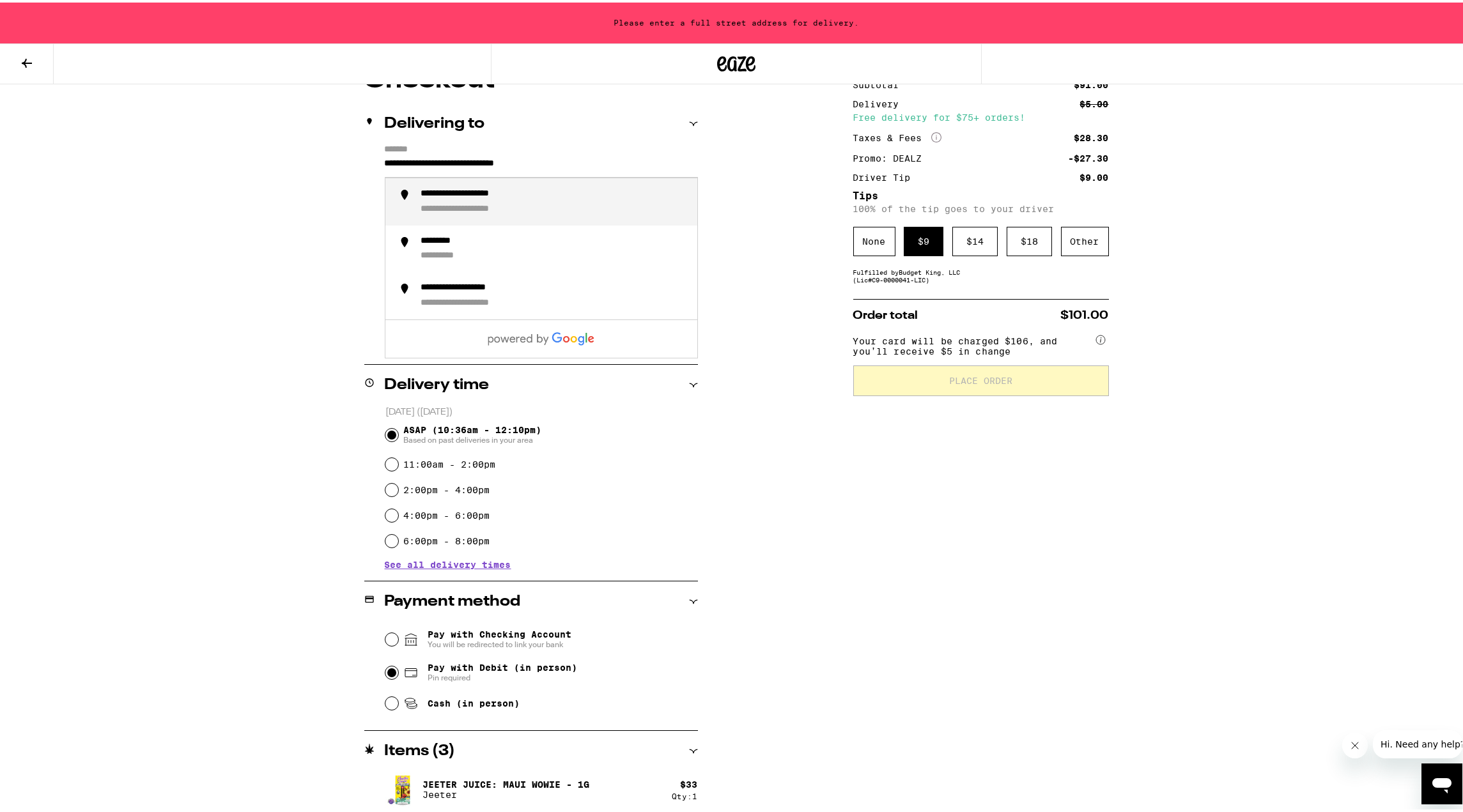
click at [493, 187] on li "**********" at bounding box center [541, 199] width 312 height 47
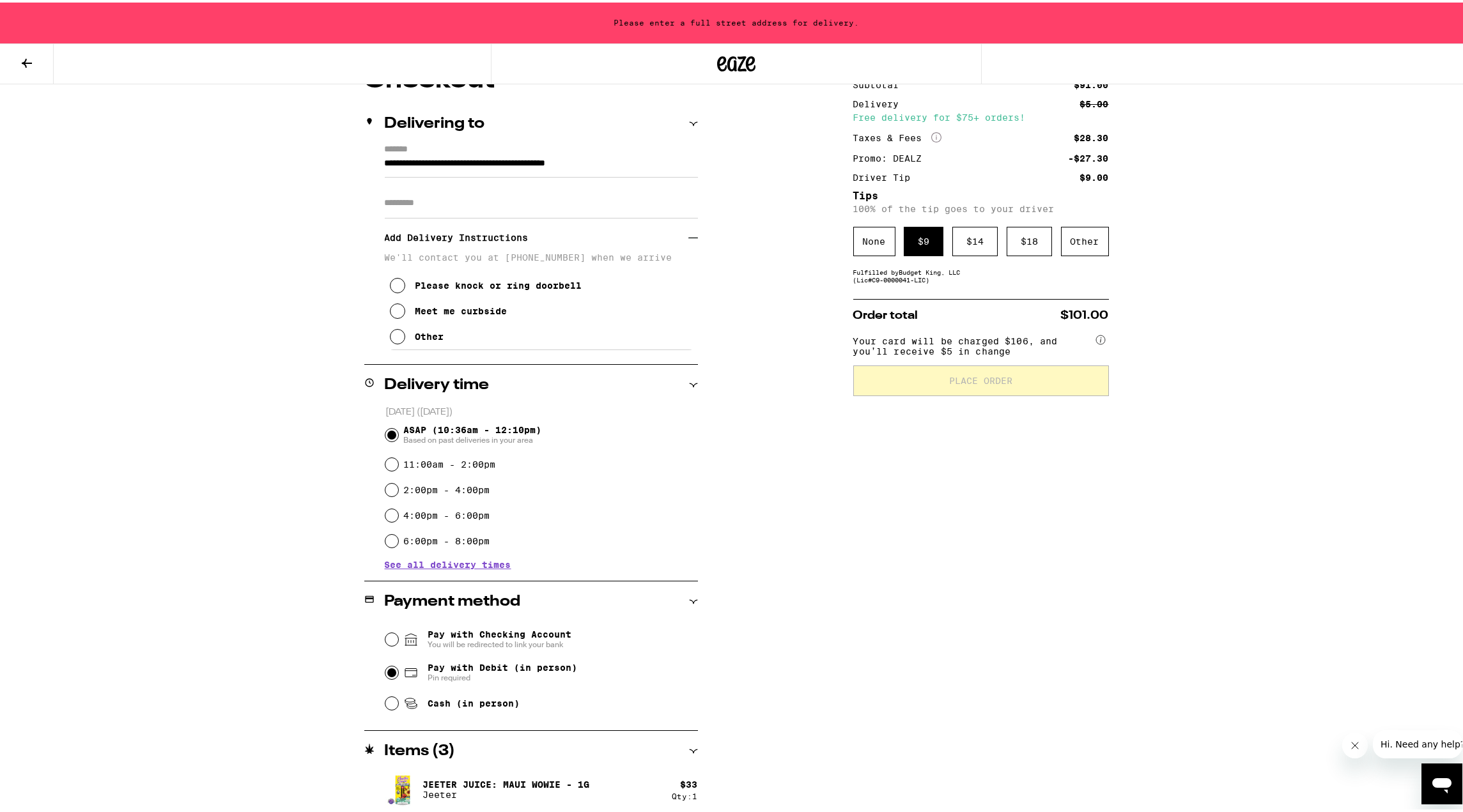
type input "**********"
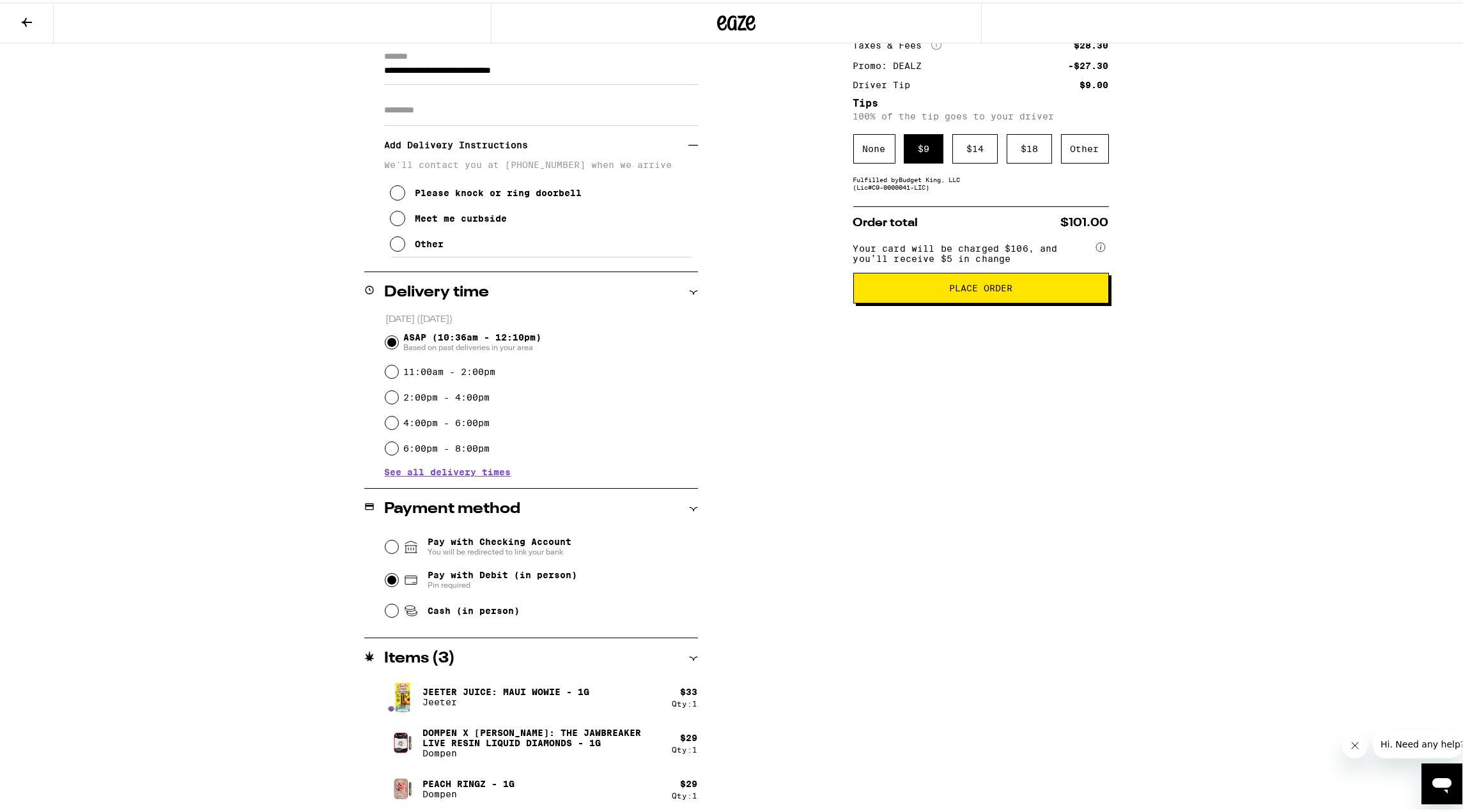
scroll to position [185, 0]
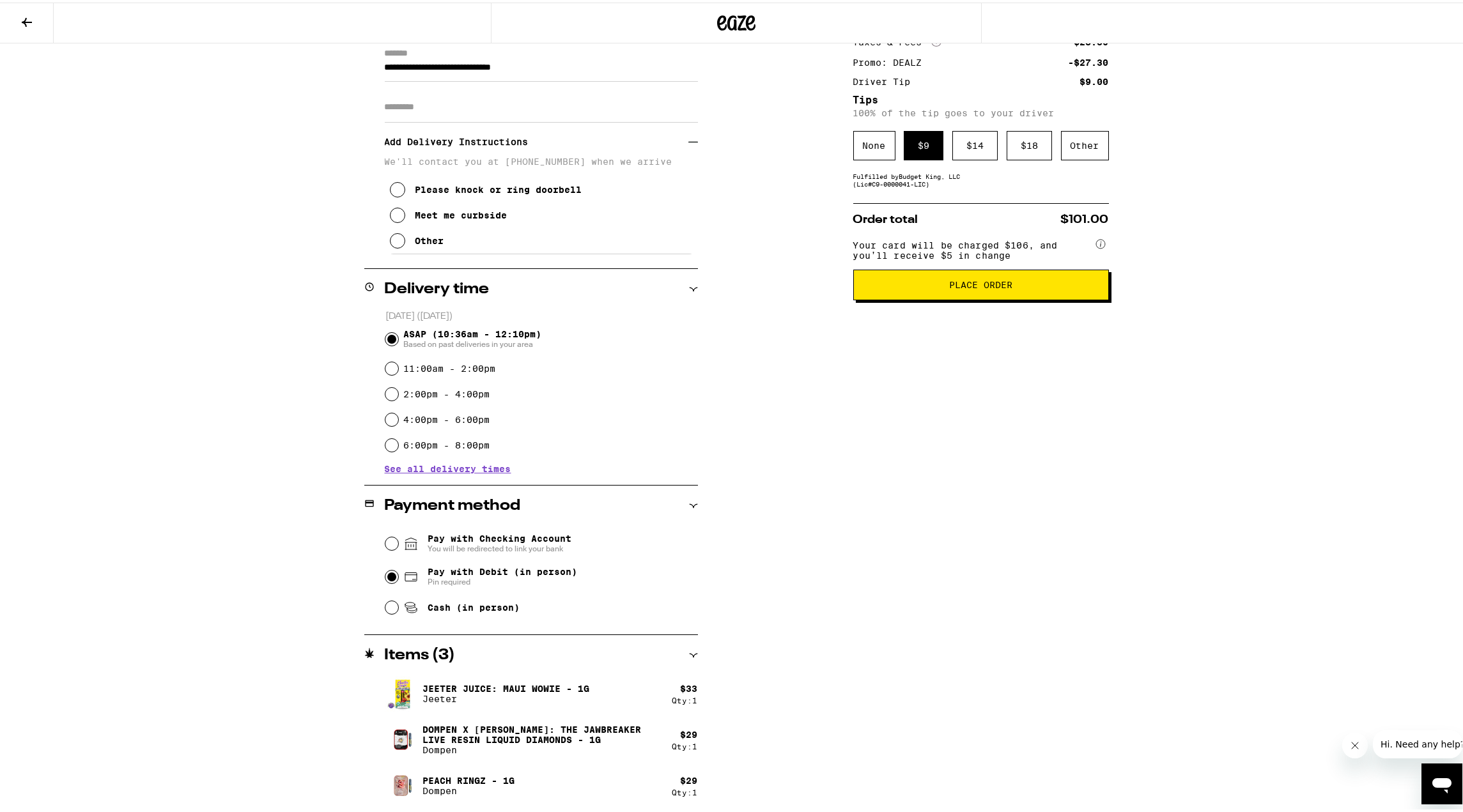
click at [1028, 287] on span "Place Order" at bounding box center [981, 283] width 234 height 9
